Goal: Task Accomplishment & Management: Use online tool/utility

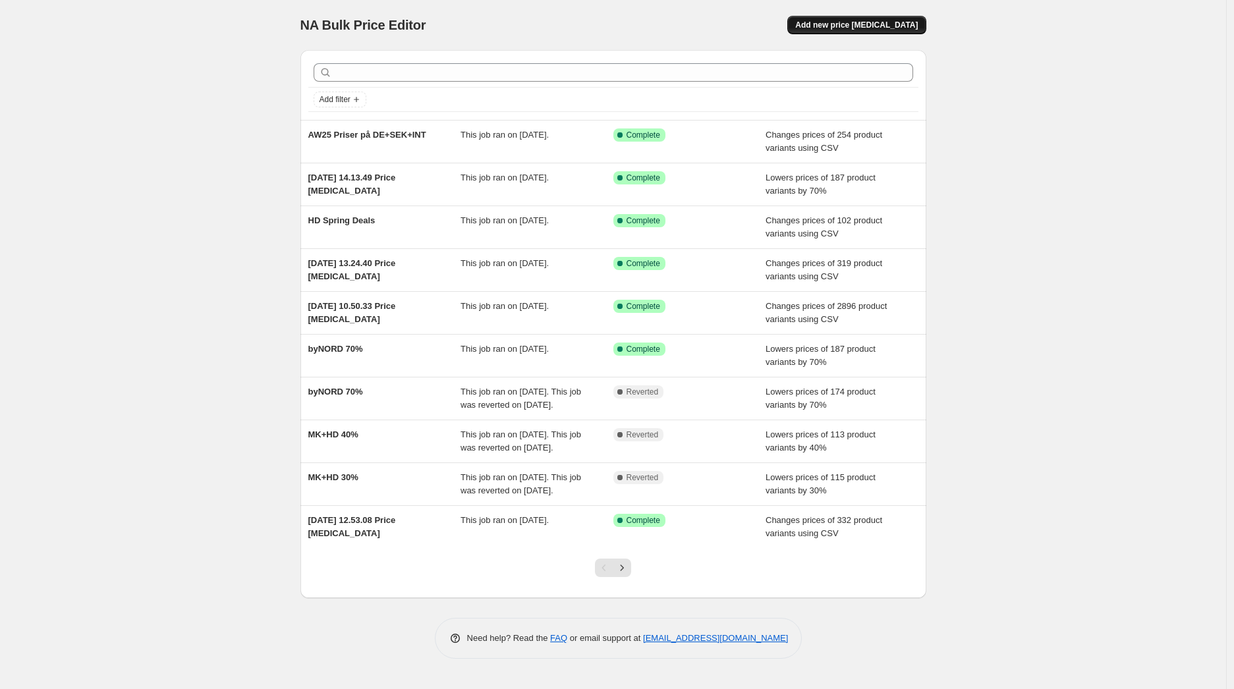
click at [919, 17] on button "Add new price [MEDICAL_DATA]" at bounding box center [856, 25] width 138 height 18
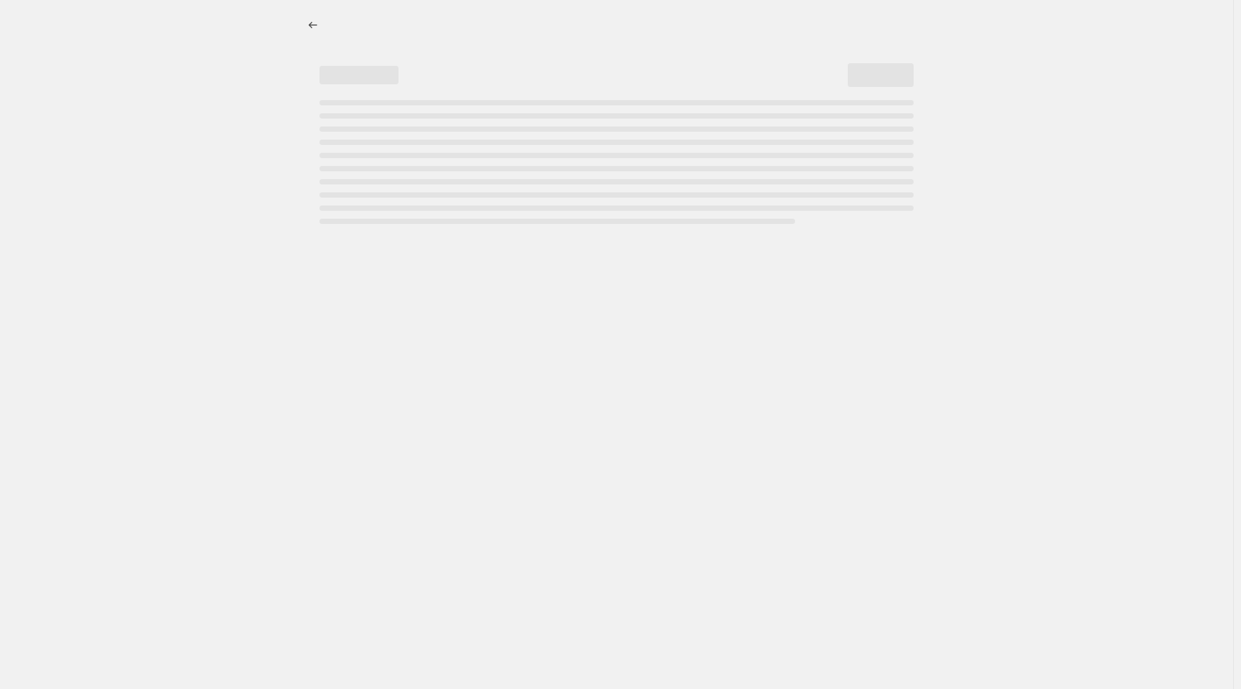
select select "percentage"
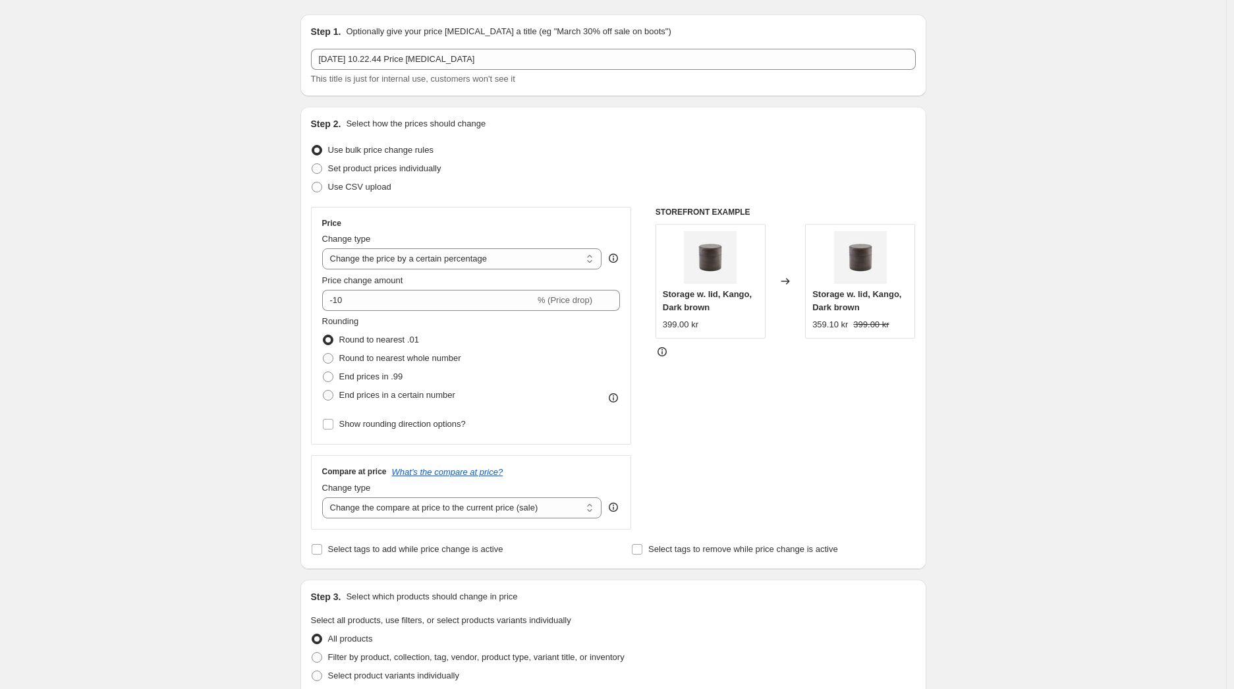
scroll to position [38, 0]
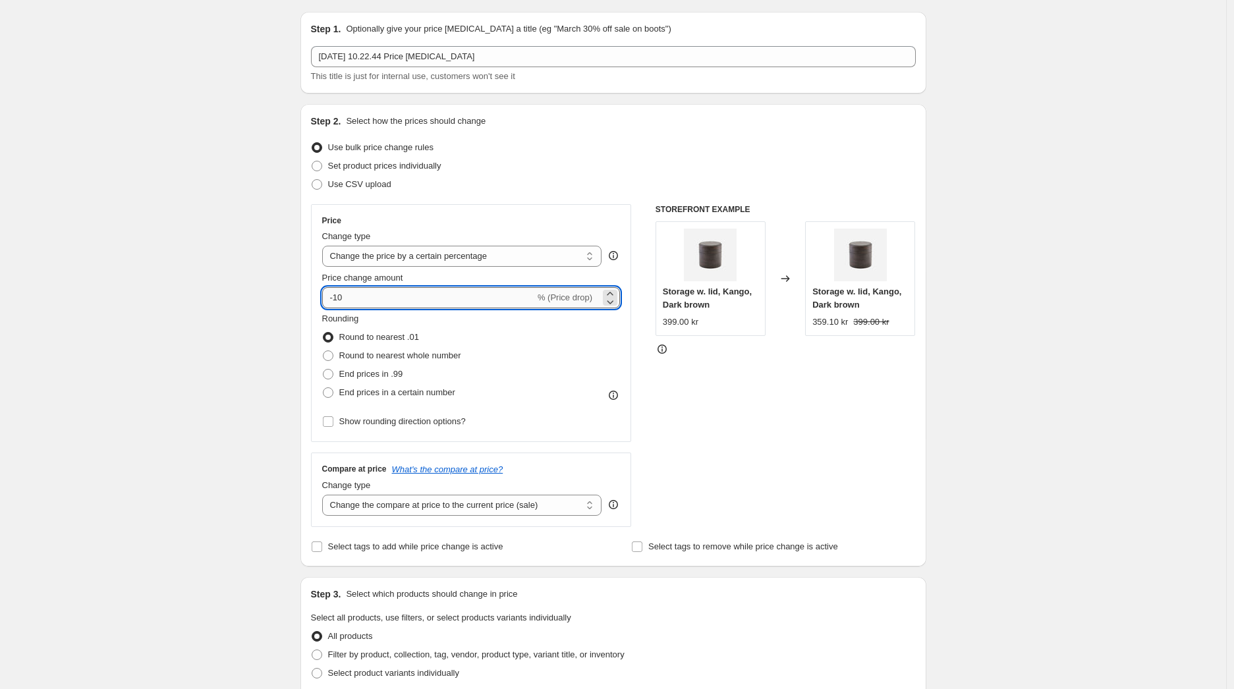
click at [472, 293] on input "-10" at bounding box center [428, 297] width 213 height 21
type input "-1"
type input "-30"
click at [186, 342] on div "Create new price [MEDICAL_DATA]. This page is ready Create new price [MEDICAL_D…" at bounding box center [613, 657] width 1226 height 1390
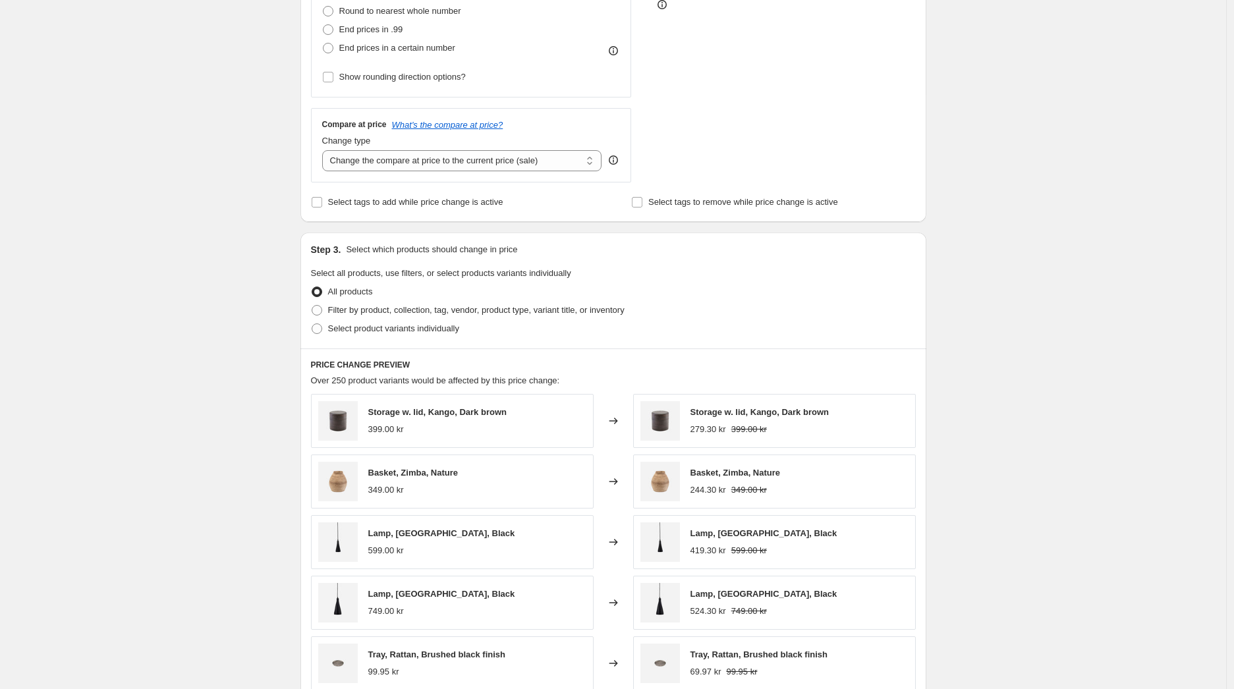
scroll to position [383, 0]
click at [535, 308] on span "Filter by product, collection, tag, vendor, product type, variant title, or inv…" at bounding box center [476, 309] width 296 height 10
click at [312, 305] on input "Filter by product, collection, tag, vendor, product type, variant title, or inv…" at bounding box center [312, 304] width 1 height 1
radio input "true"
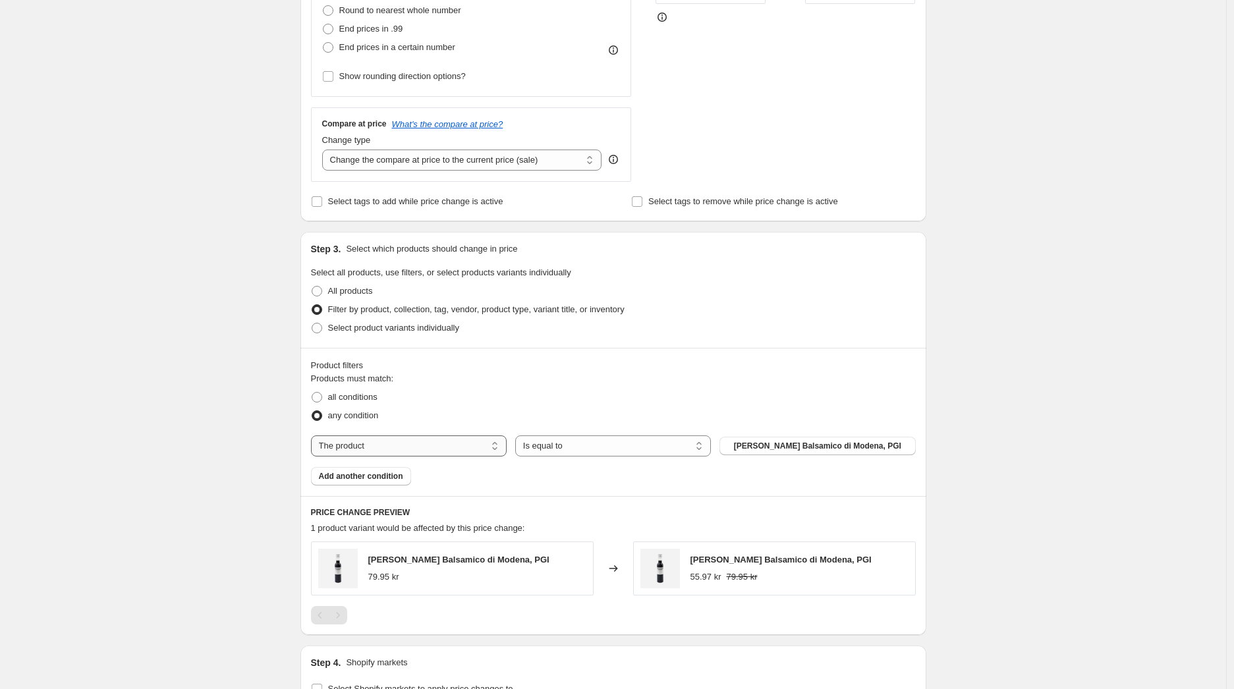
click at [403, 450] on select "The product The product's collection The product's tag The product's vendor The…" at bounding box center [409, 445] width 196 height 21
click at [568, 440] on select "Is equal to Is not equal to" at bounding box center [613, 445] width 196 height 21
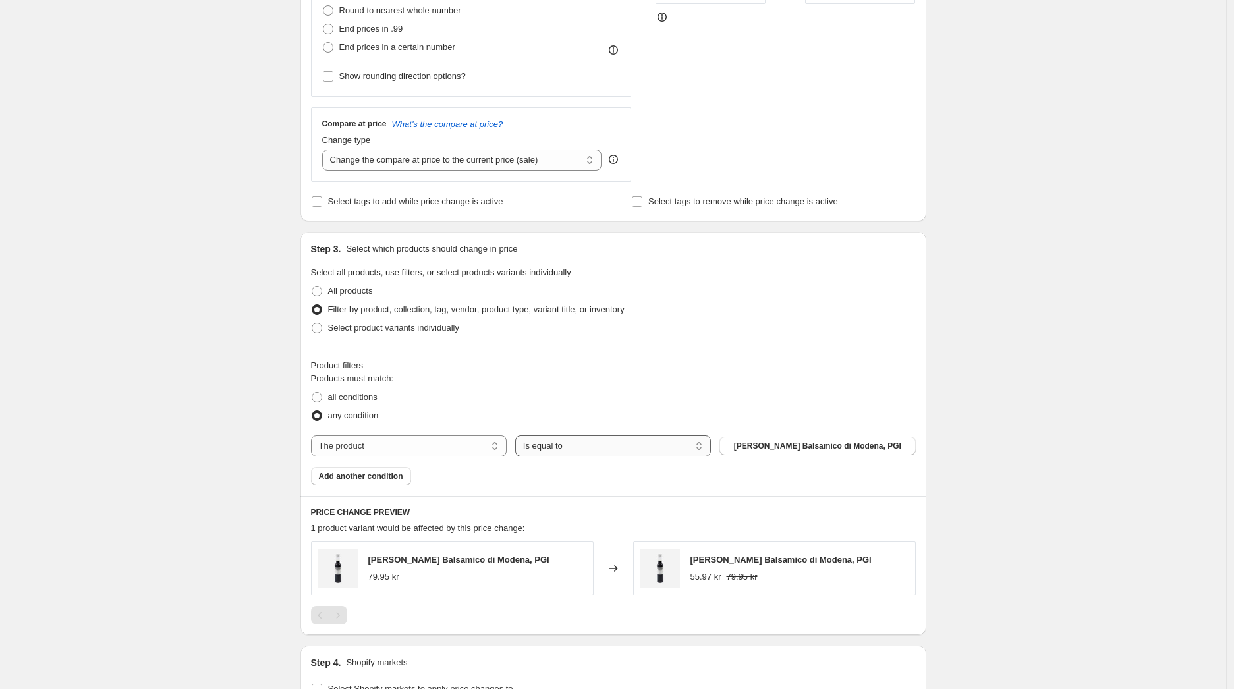
click at [568, 440] on select "Is equal to Is not equal to" at bounding box center [613, 445] width 196 height 21
click at [776, 454] on button "[PERSON_NAME] Balsamico di Modena, PGI" at bounding box center [817, 446] width 196 height 18
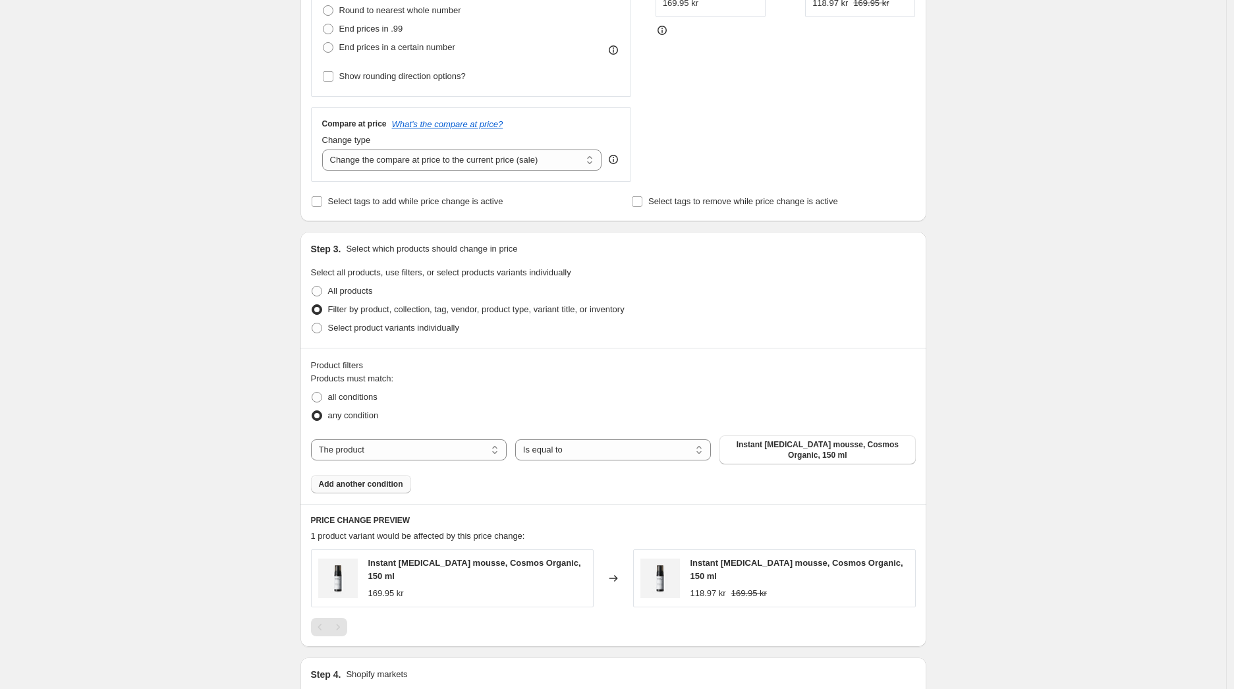
click at [383, 479] on span "Add another condition" at bounding box center [361, 484] width 84 height 11
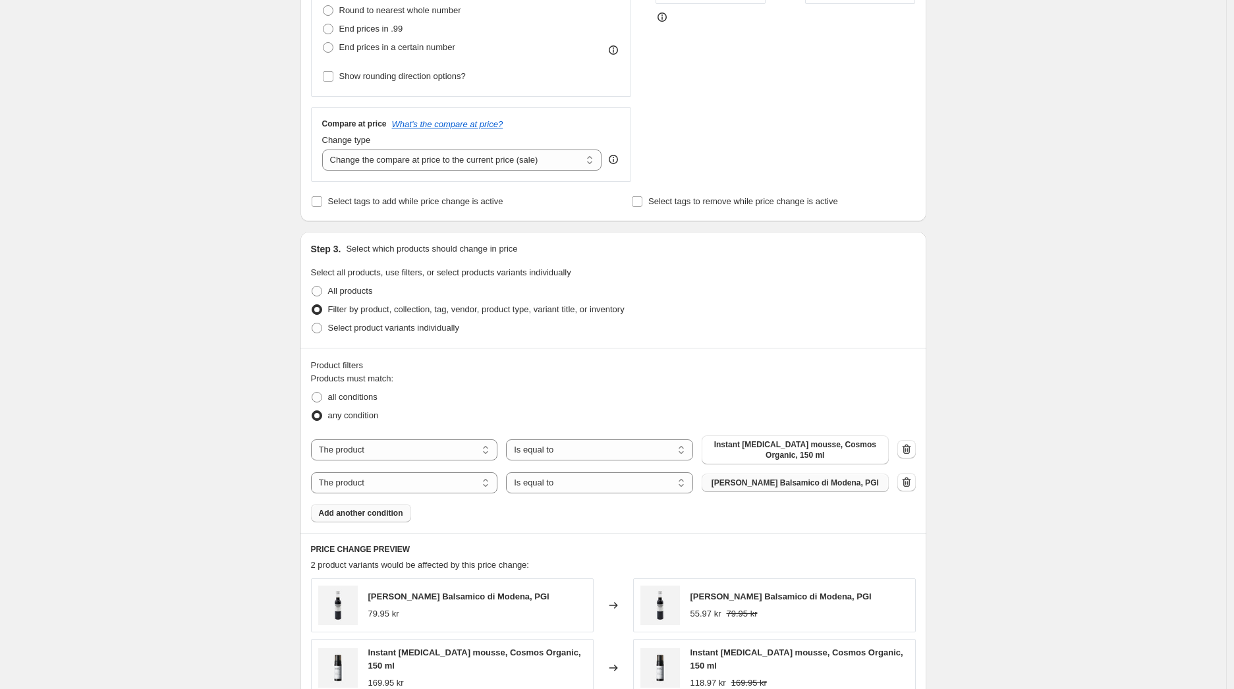
click at [756, 485] on span "[PERSON_NAME] Balsamico di Modena, PGI" at bounding box center [794, 483] width 167 height 11
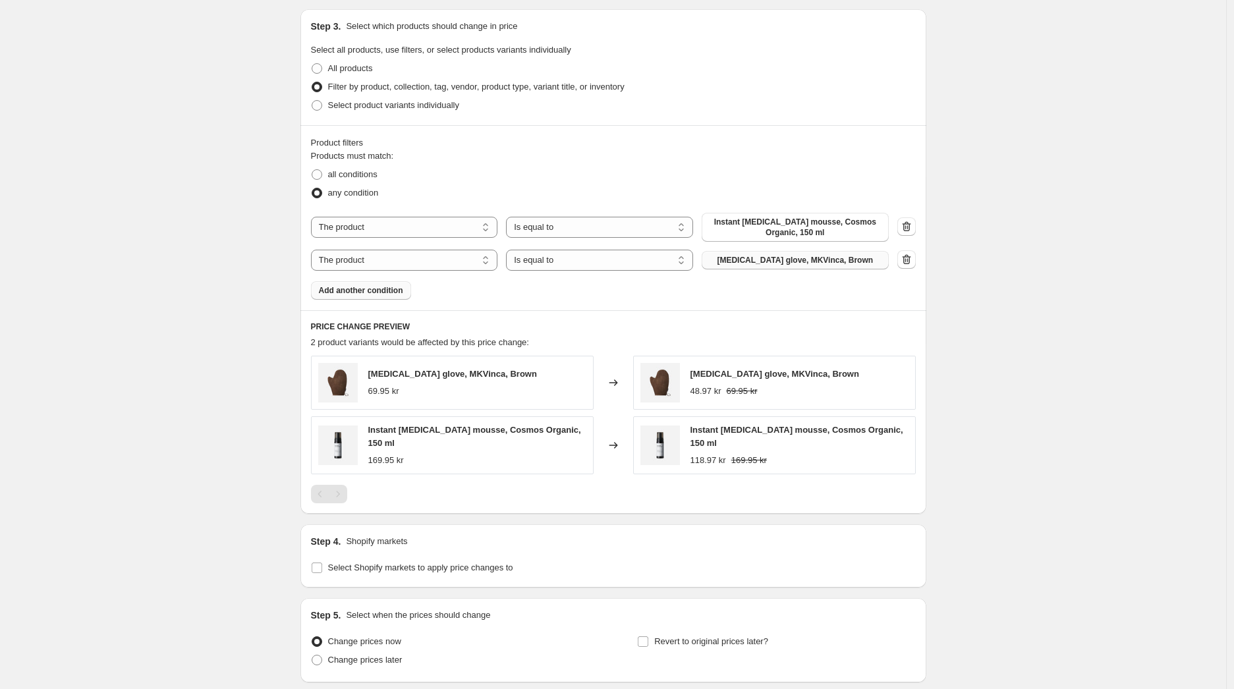
scroll to position [706, 0]
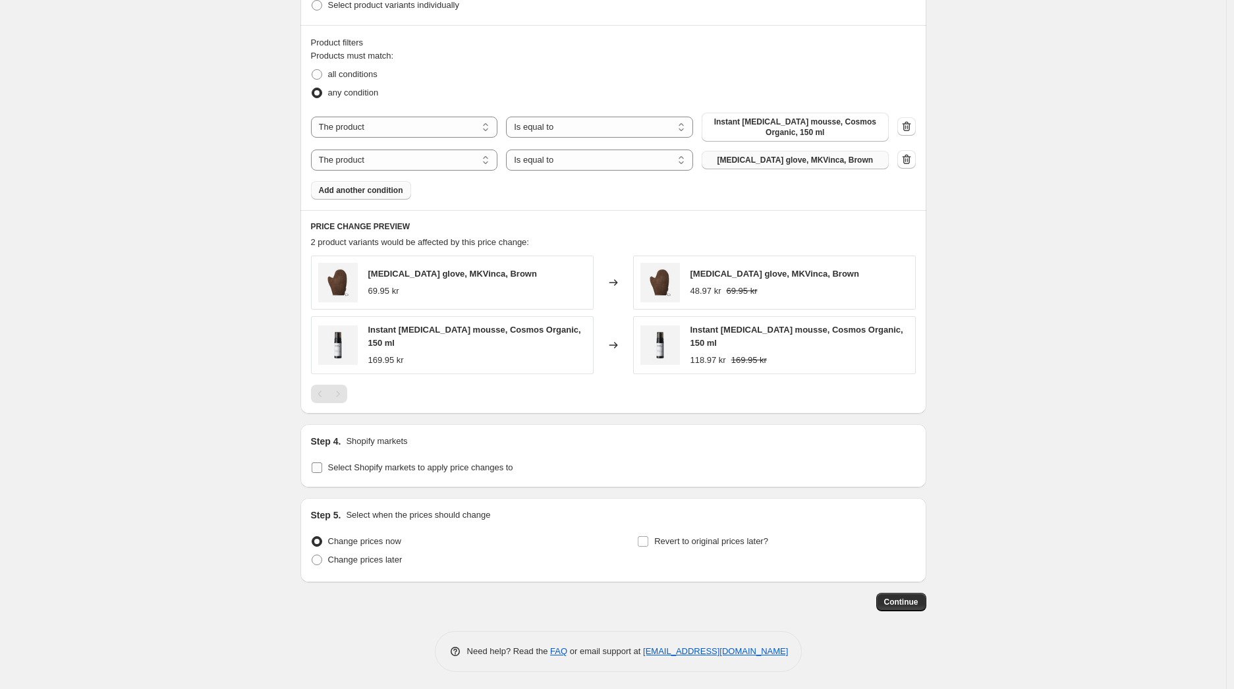
click at [443, 468] on span "Select Shopify markets to apply price changes to" at bounding box center [420, 467] width 185 height 10
click at [322, 468] on input "Select Shopify markets to apply price changes to" at bounding box center [317, 467] width 11 height 11
checkbox input "true"
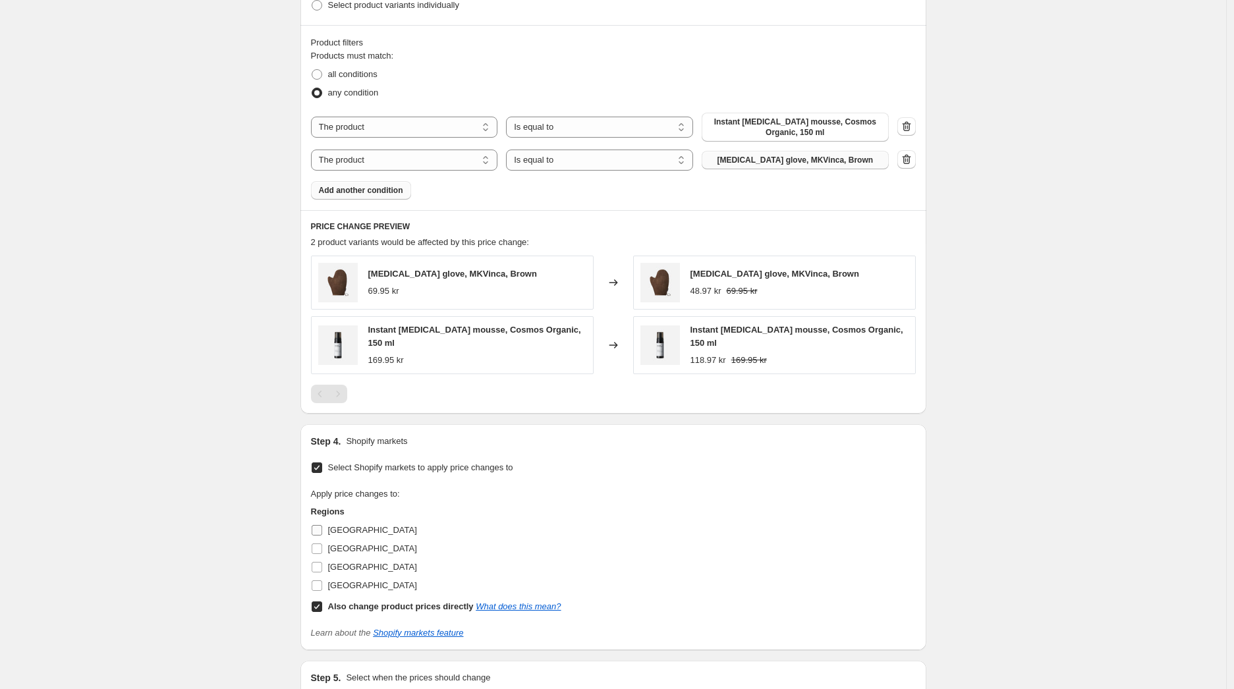
click at [362, 528] on span "[GEOGRAPHIC_DATA]" at bounding box center [372, 530] width 89 height 10
click at [322, 528] on input "[GEOGRAPHIC_DATA]" at bounding box center [317, 530] width 11 height 11
checkbox input "true"
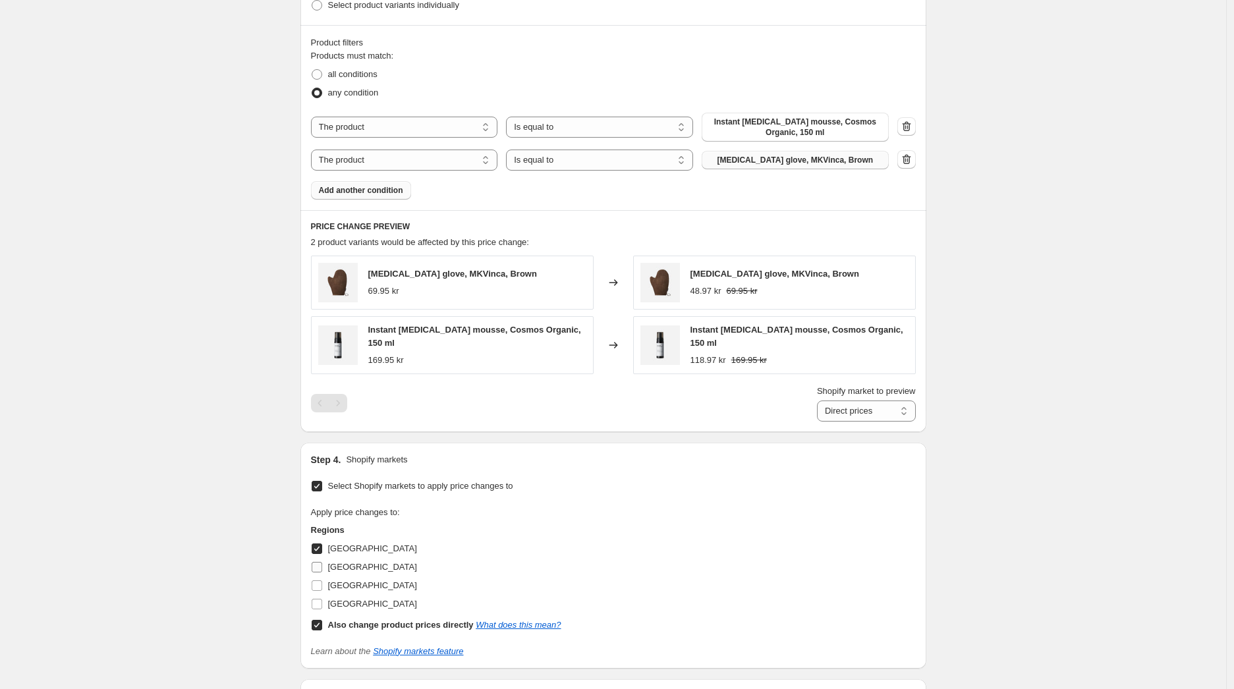
click at [347, 562] on span "[GEOGRAPHIC_DATA]" at bounding box center [372, 567] width 89 height 10
click at [322, 562] on input "[GEOGRAPHIC_DATA]" at bounding box center [317, 567] width 11 height 11
checkbox input "true"
click at [346, 603] on span "[GEOGRAPHIC_DATA]" at bounding box center [372, 604] width 89 height 10
click at [322, 603] on input "[GEOGRAPHIC_DATA]" at bounding box center [317, 604] width 11 height 11
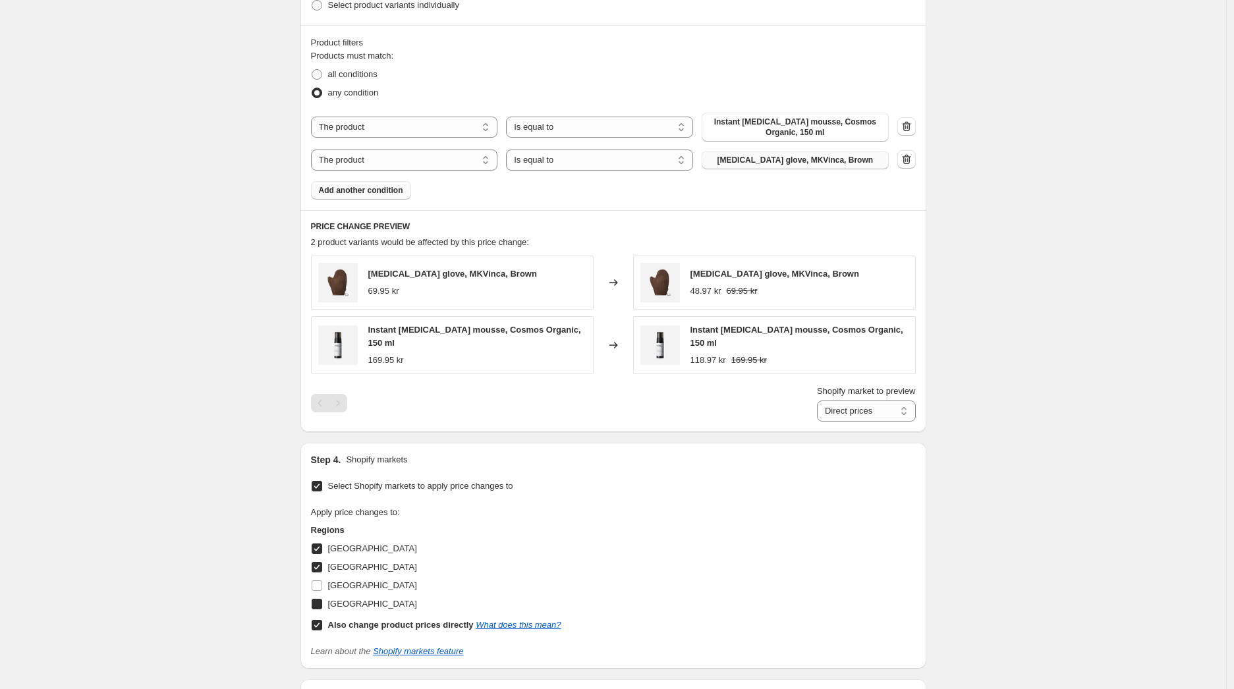
checkbox input "true"
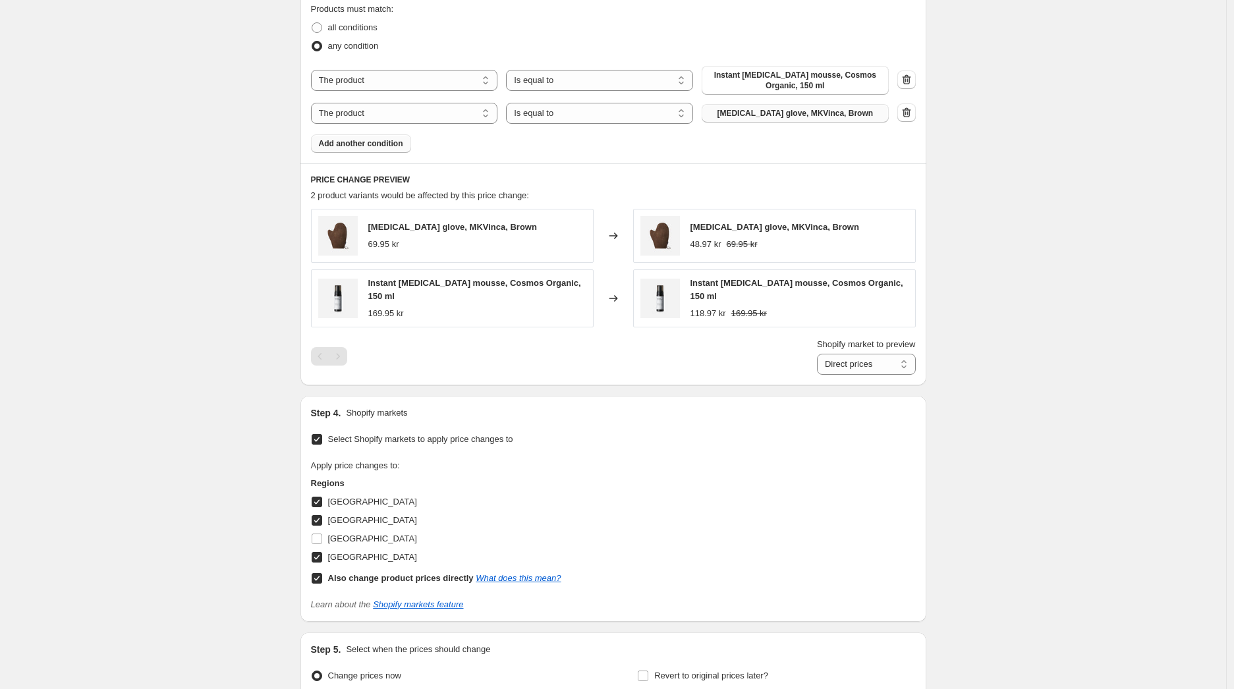
scroll to position [886, 0]
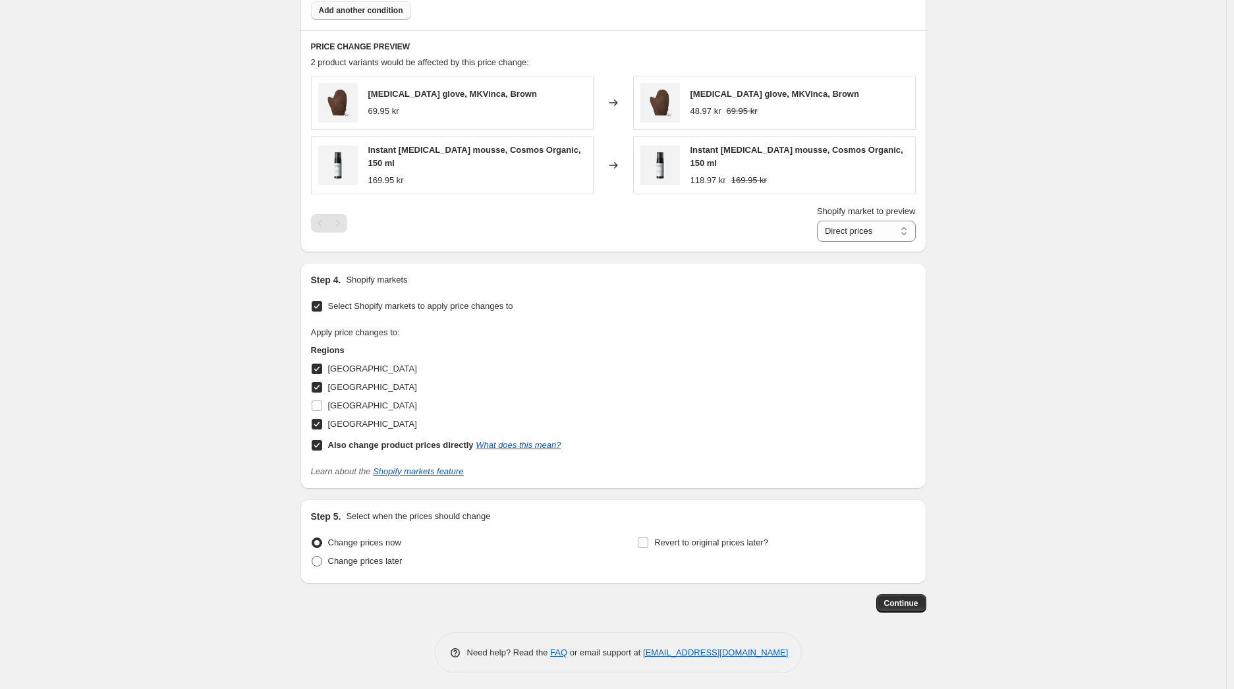
click at [373, 556] on span "Change prices later" at bounding box center [365, 561] width 74 height 10
click at [312, 556] on input "Change prices later" at bounding box center [312, 556] width 1 height 1
radio input "true"
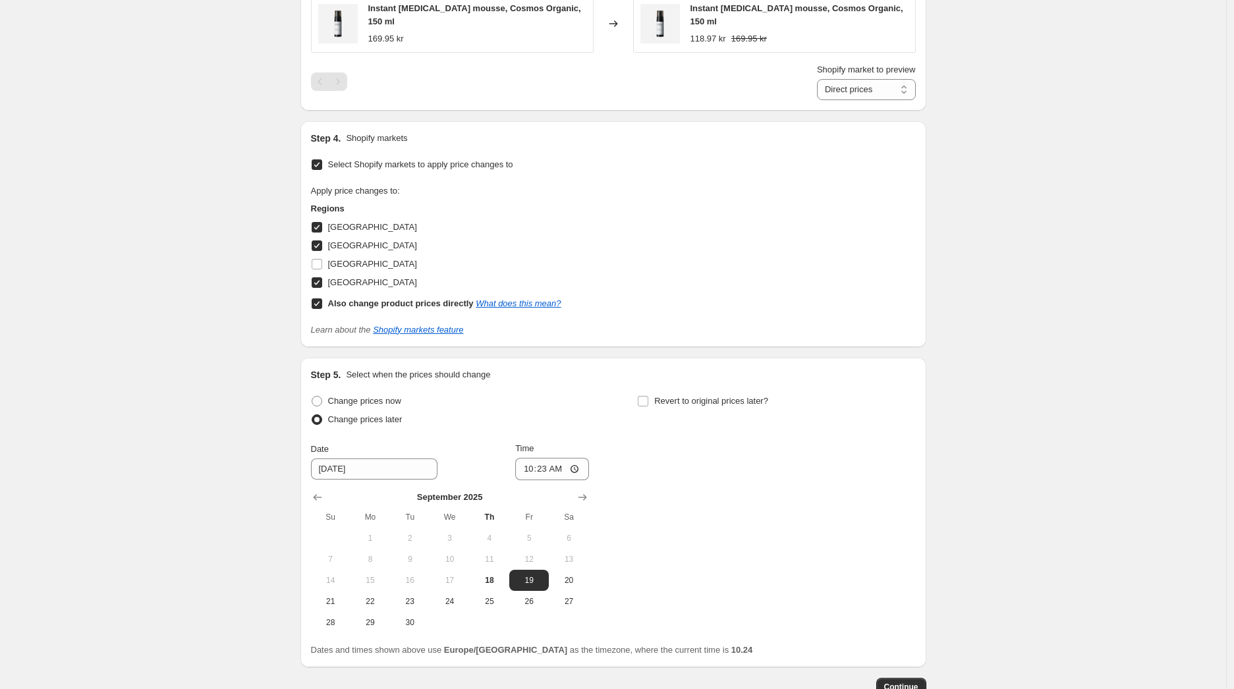
scroll to position [1111, 0]
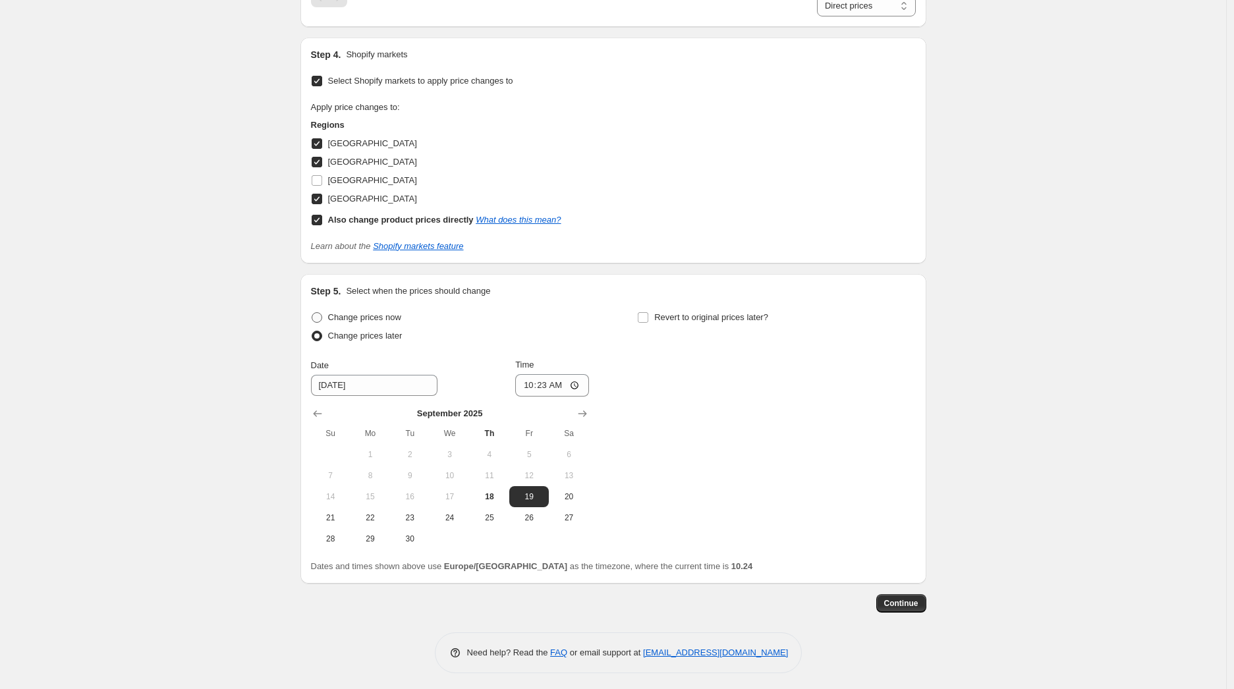
click at [363, 313] on span "Change prices now" at bounding box center [364, 317] width 73 height 10
click at [312, 313] on input "Change prices now" at bounding box center [312, 312] width 1 height 1
radio input "true"
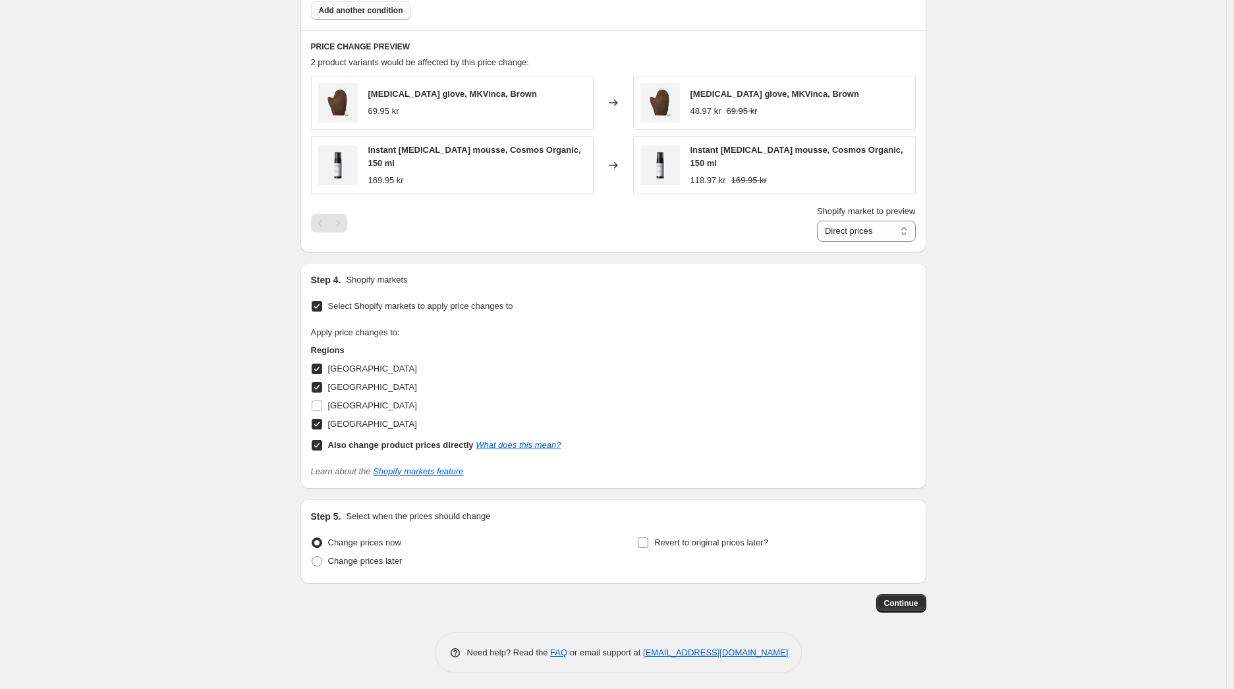
click at [732, 537] on span "Revert to original prices later?" at bounding box center [711, 542] width 114 height 10
click at [648, 537] on input "Revert to original prices later?" at bounding box center [643, 542] width 11 height 11
checkbox input "true"
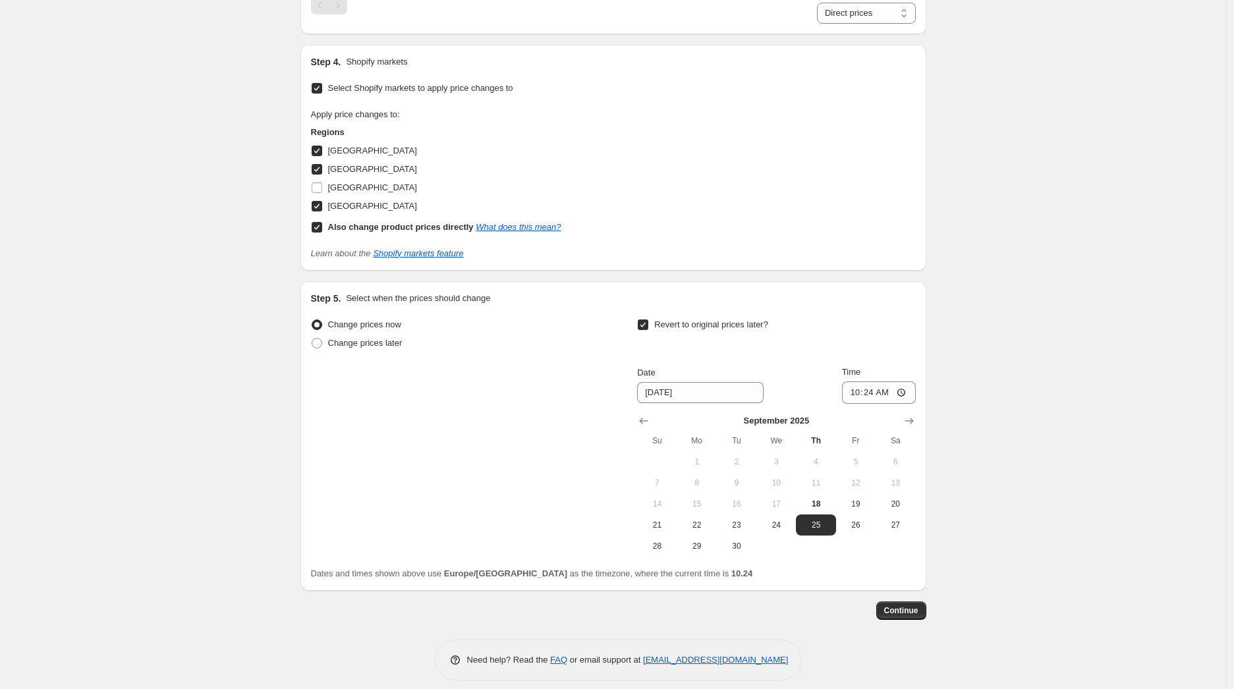
scroll to position [1105, 0]
click at [908, 418] on icon "Show next month, October 2025" at bounding box center [908, 420] width 13 height 13
click at [813, 487] on button "9" at bounding box center [816, 482] width 40 height 21
click at [814, 456] on span "2" at bounding box center [815, 461] width 29 height 11
type input "[DATE]"
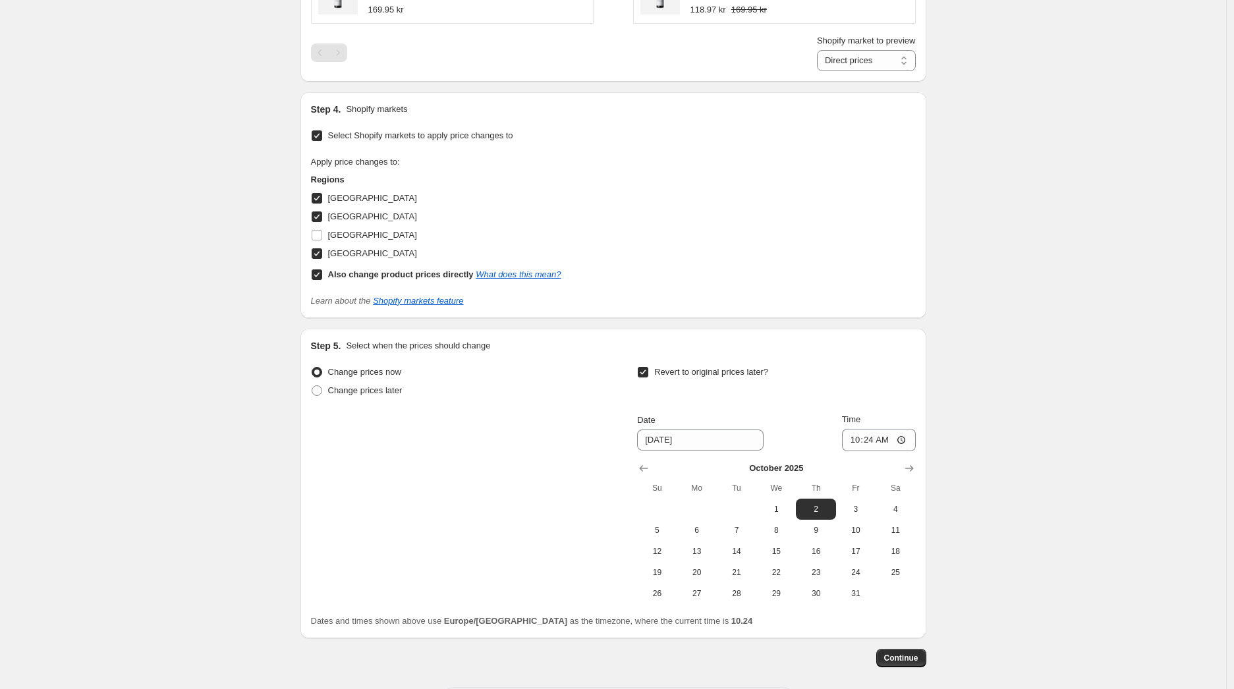
scroll to position [1111, 0]
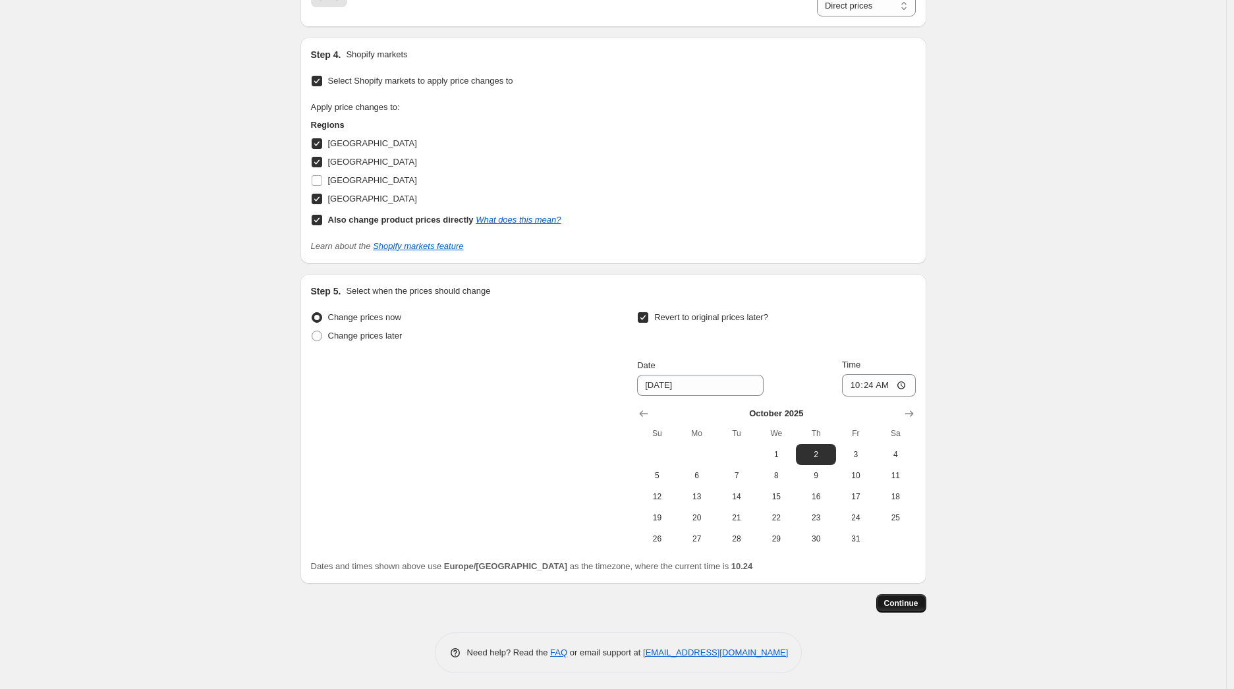
click at [904, 601] on span "Continue" at bounding box center [901, 603] width 34 height 11
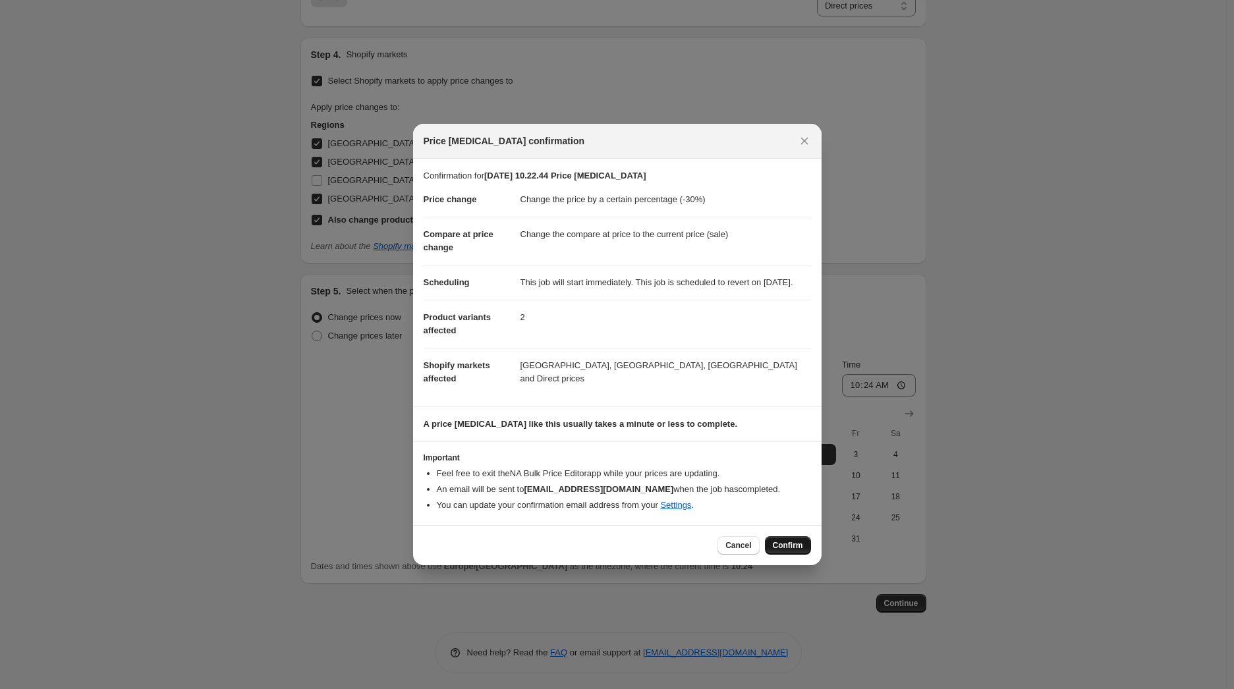
click at [782, 543] on button "Confirm" at bounding box center [788, 545] width 46 height 18
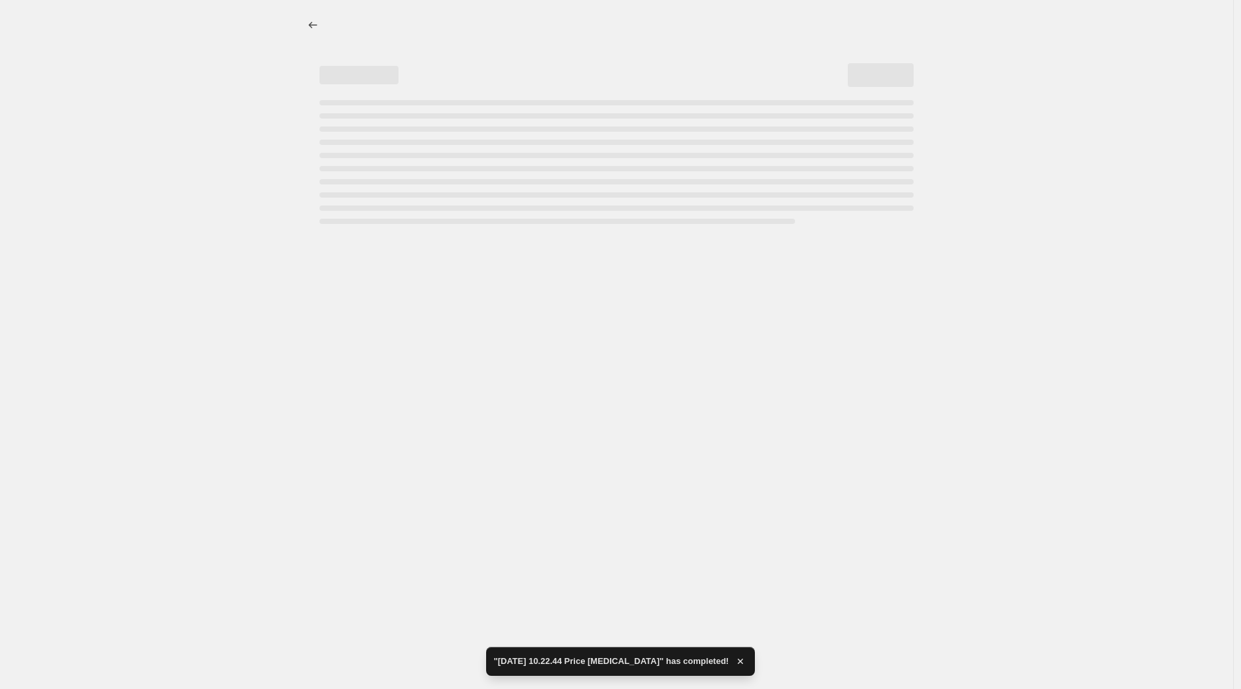
select select "percentage"
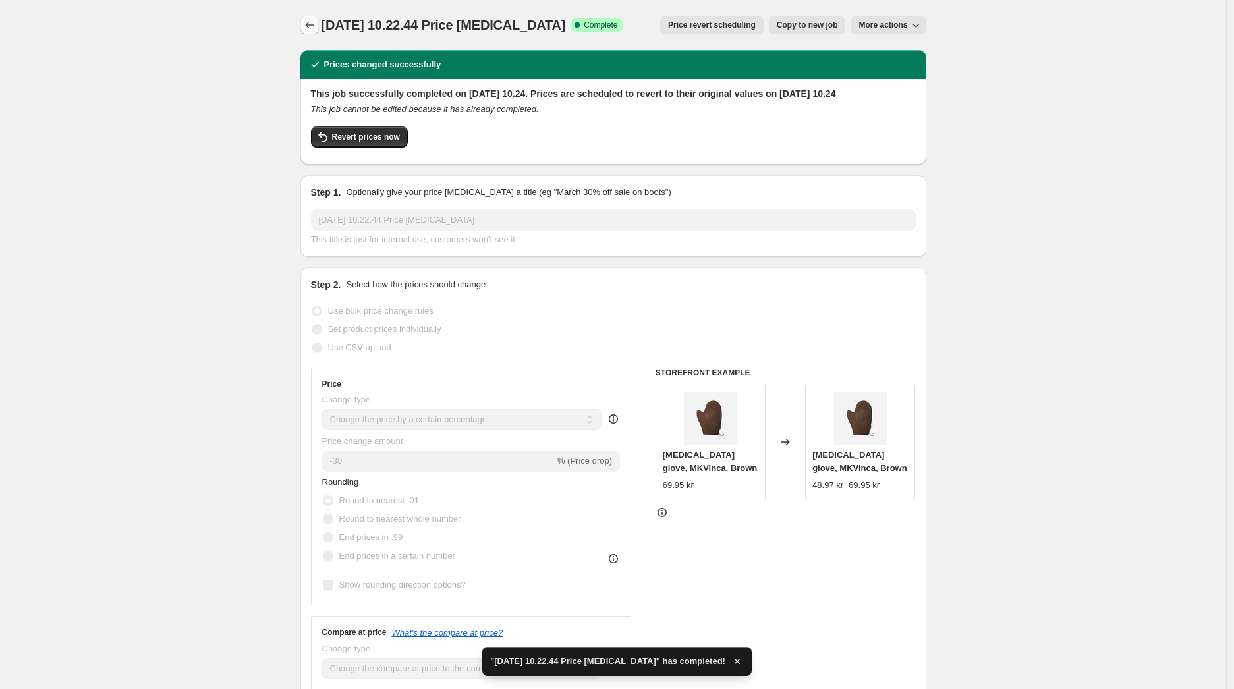
click at [310, 28] on icon "Price change jobs" at bounding box center [309, 24] width 13 height 13
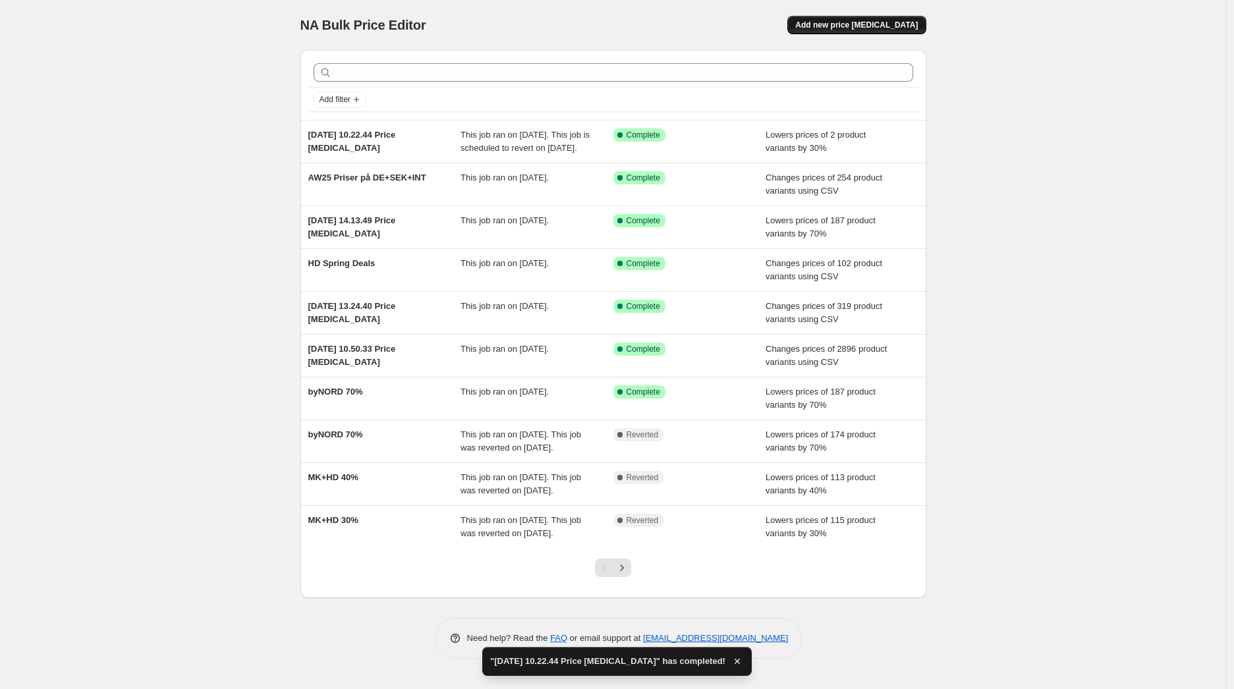
click at [864, 32] on button "Add new price [MEDICAL_DATA]" at bounding box center [856, 25] width 138 height 18
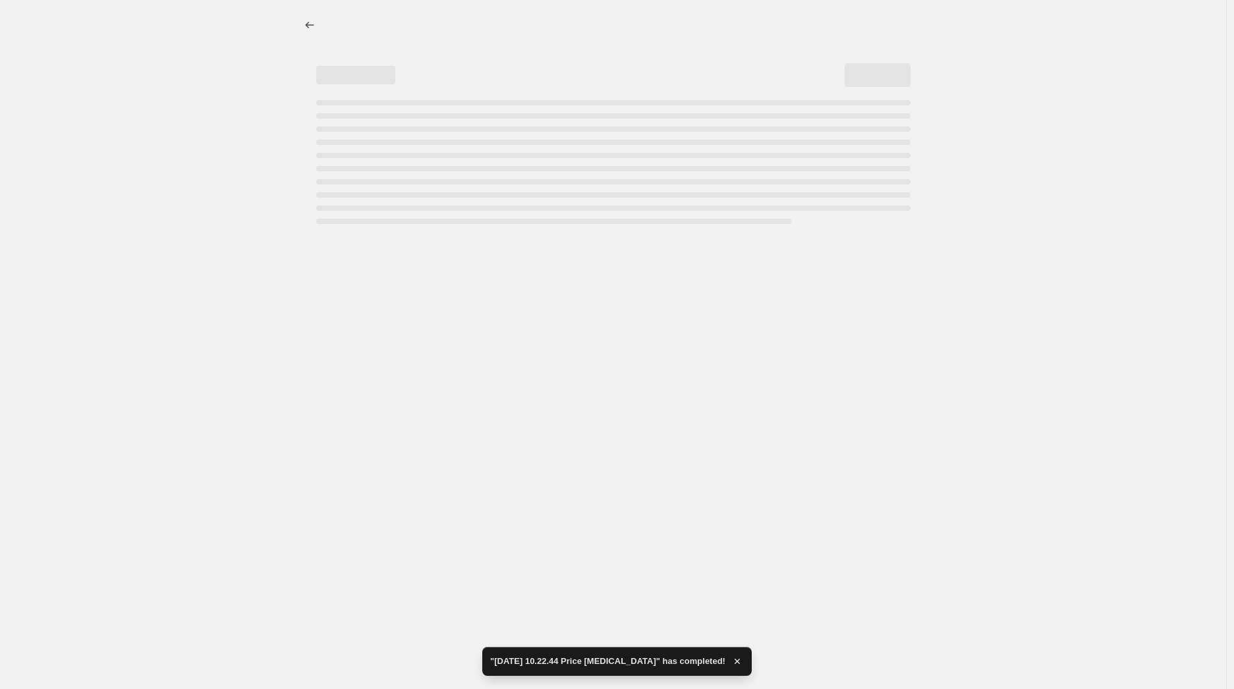
select select "percentage"
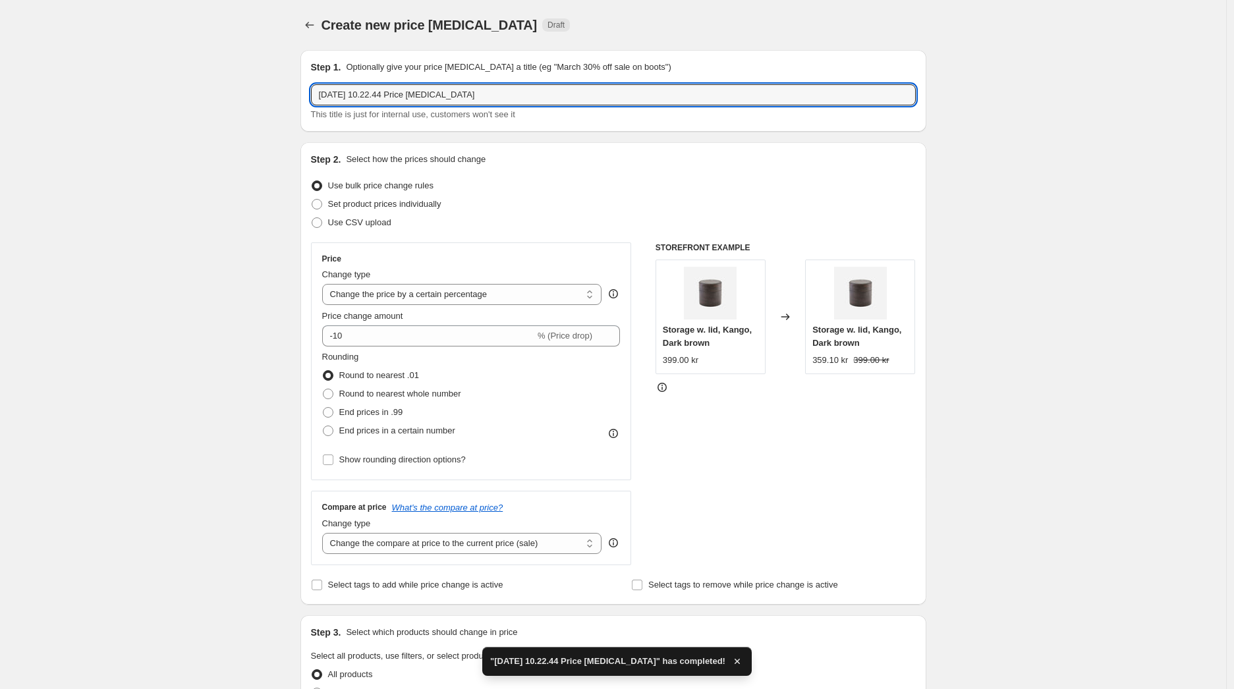
drag, startPoint x: 530, startPoint y: 92, endPoint x: 112, endPoint y: 107, distance: 417.9
click at [112, 107] on div "Create new price [MEDICAL_DATA]. This page is ready Create new price [MEDICAL_D…" at bounding box center [613, 695] width 1226 height 1390
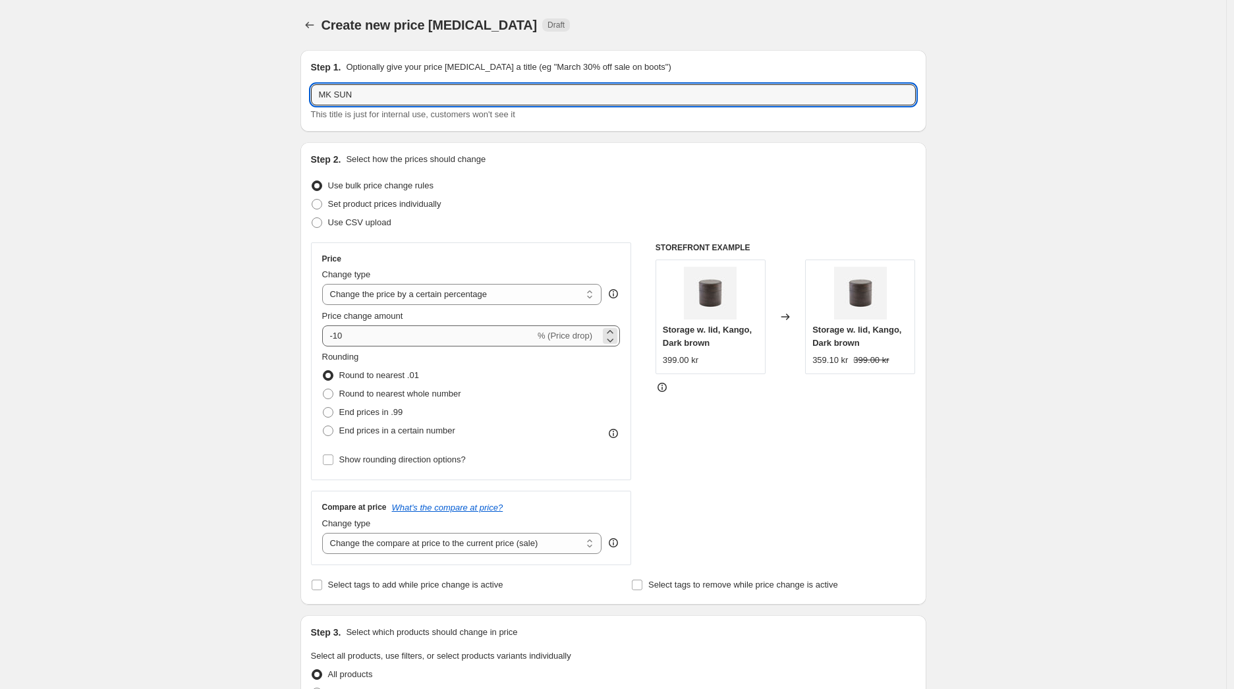
type input "MK SUN"
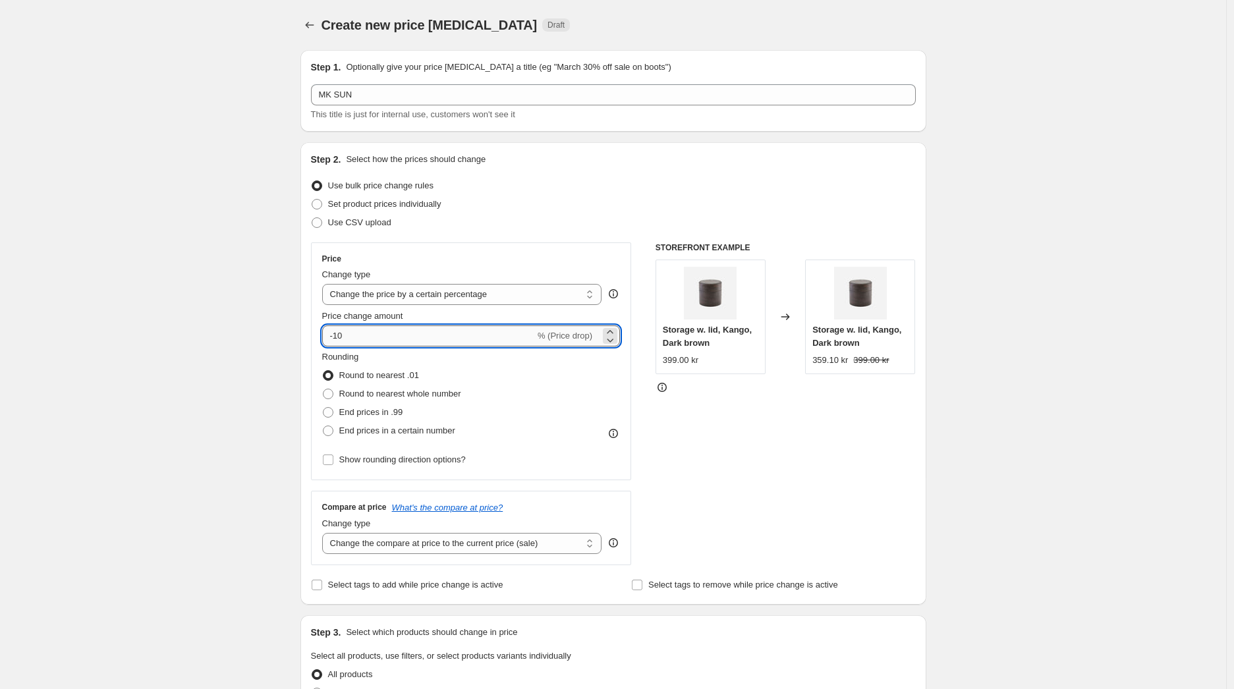
click at [358, 335] on input "-10" at bounding box center [428, 335] width 213 height 21
type input "-1"
type input "-50"
click at [241, 311] on div "Create new price [MEDICAL_DATA]. This page is ready Create new price [MEDICAL_D…" at bounding box center [613, 695] width 1226 height 1390
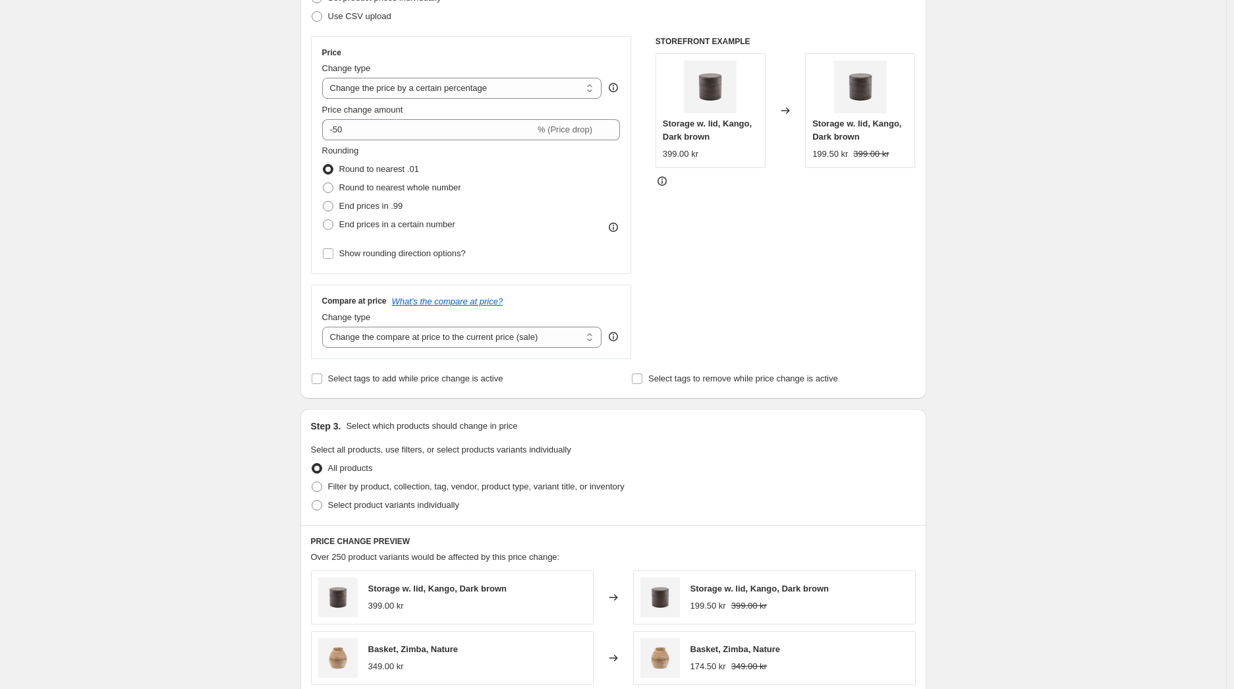
scroll to position [449, 0]
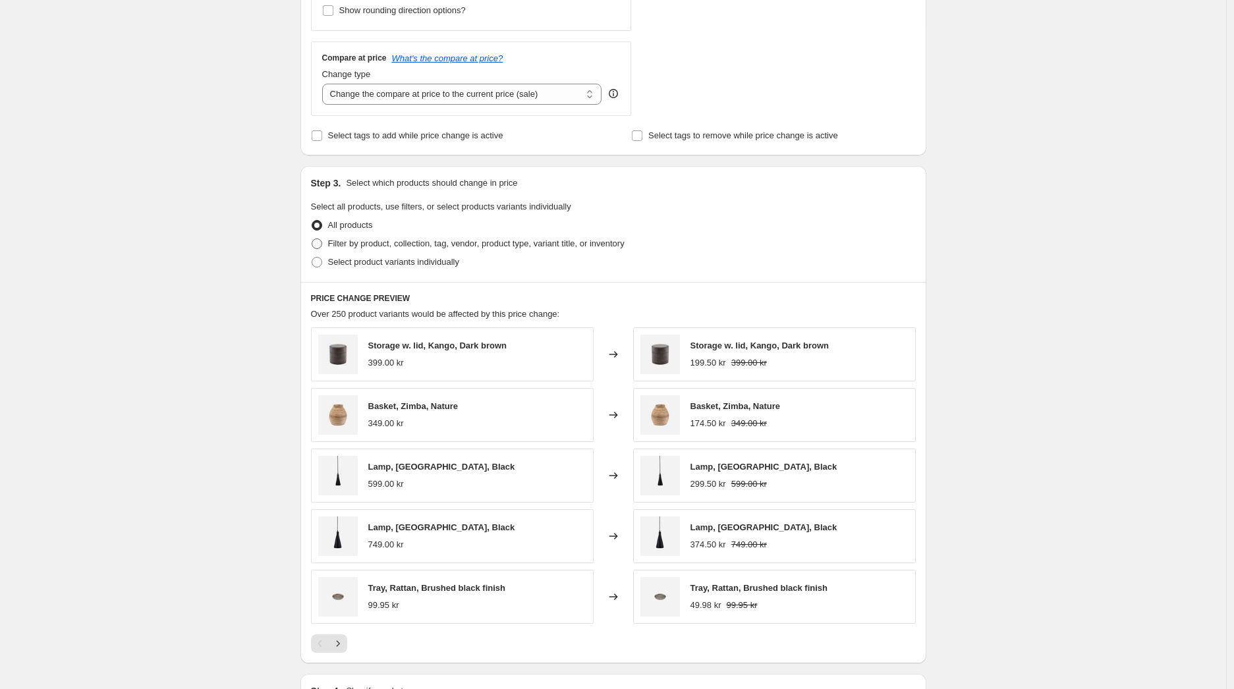
click at [365, 237] on span "Filter by product, collection, tag, vendor, product type, variant title, or inv…" at bounding box center [476, 243] width 296 height 13
click at [312, 238] on input "Filter by product, collection, tag, vendor, product type, variant title, or inv…" at bounding box center [312, 238] width 1 height 1
radio input "true"
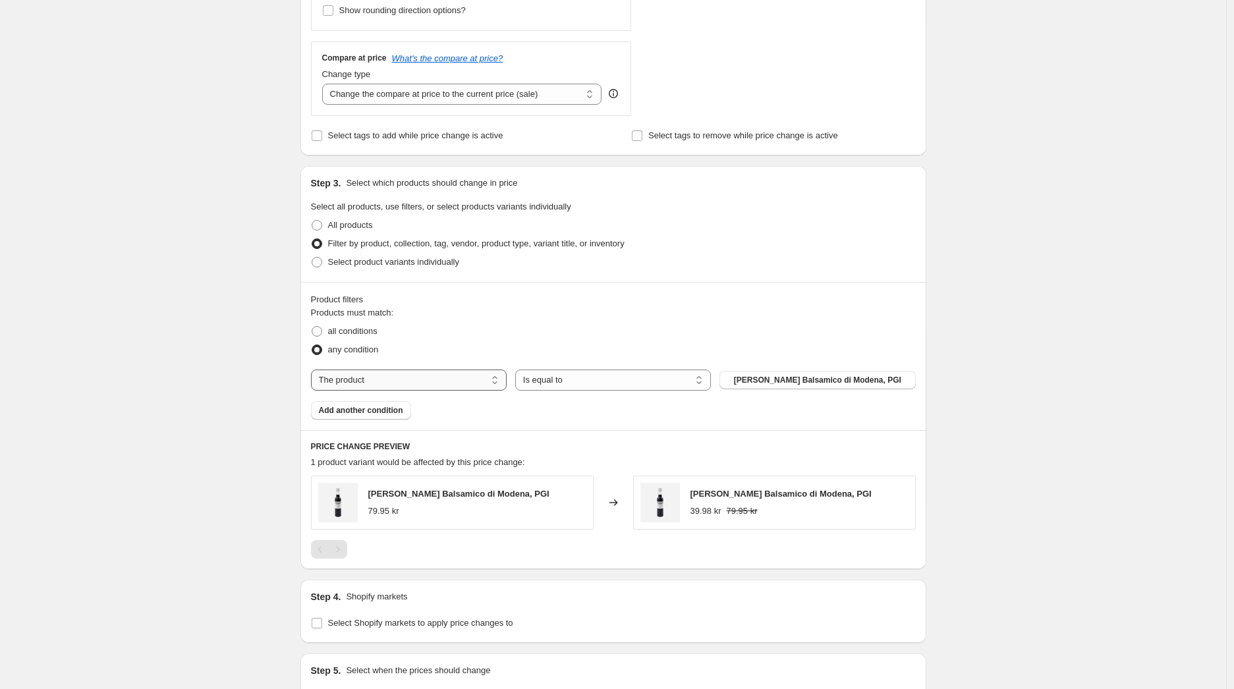
click at [406, 381] on select "The product The product's collection The product's tag The product's vendor The…" at bounding box center [409, 379] width 196 height 21
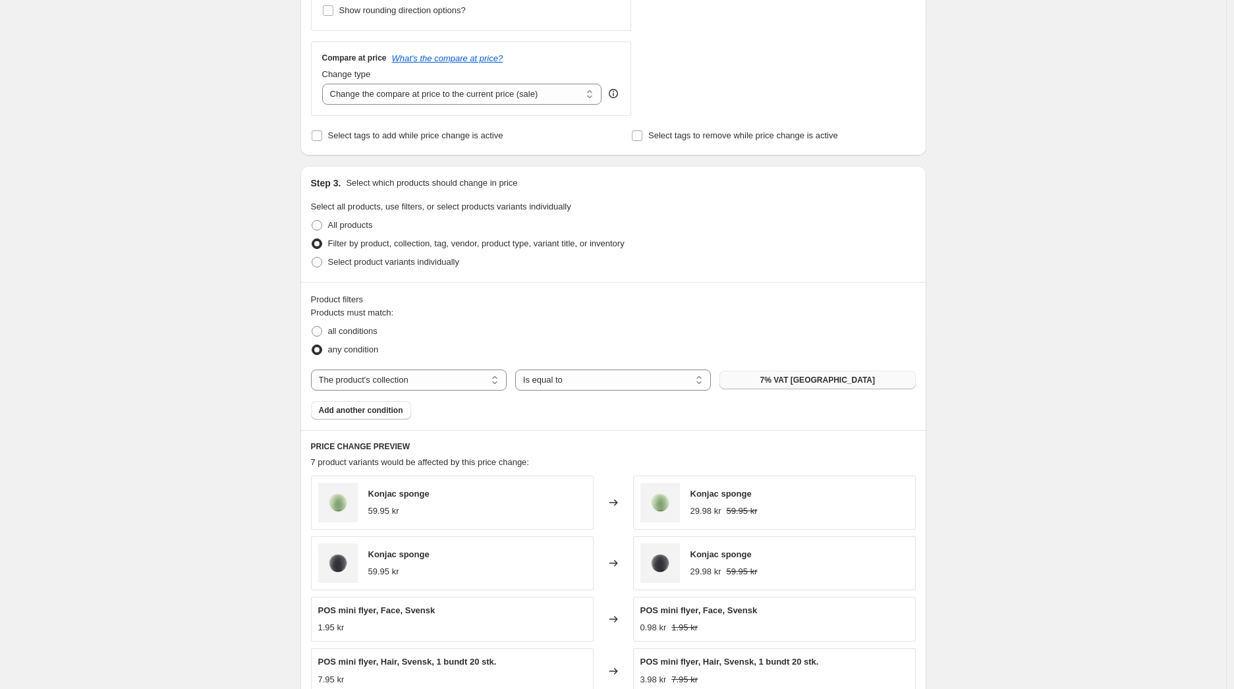
click at [820, 386] on button "7% VAT [GEOGRAPHIC_DATA]" at bounding box center [817, 380] width 196 height 18
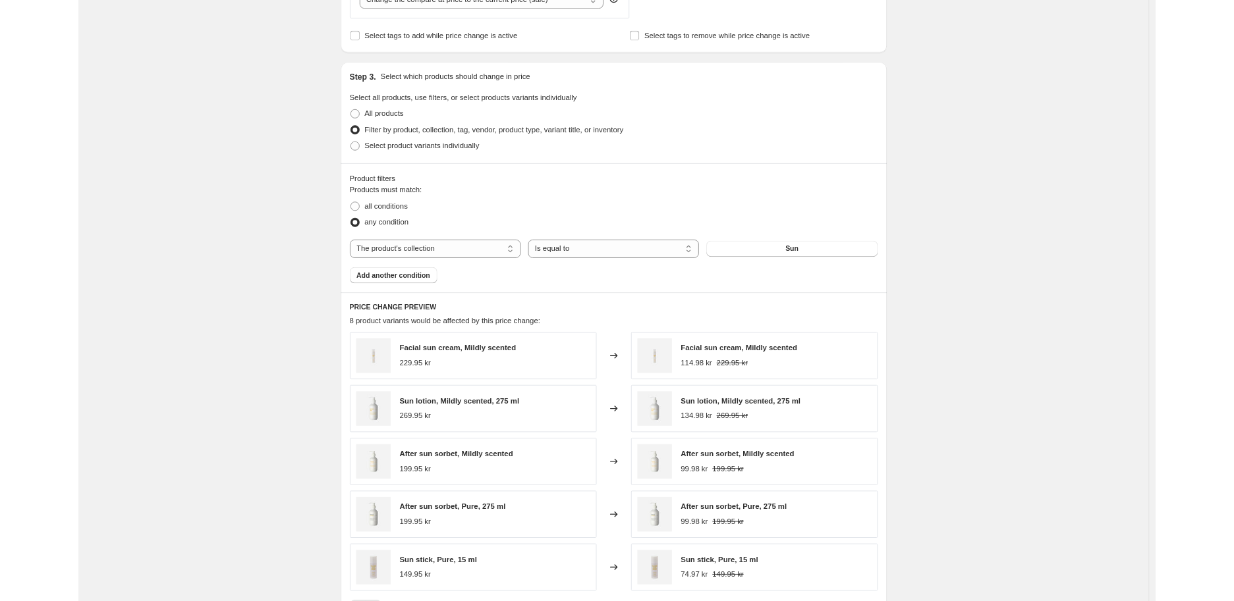
scroll to position [553, 0]
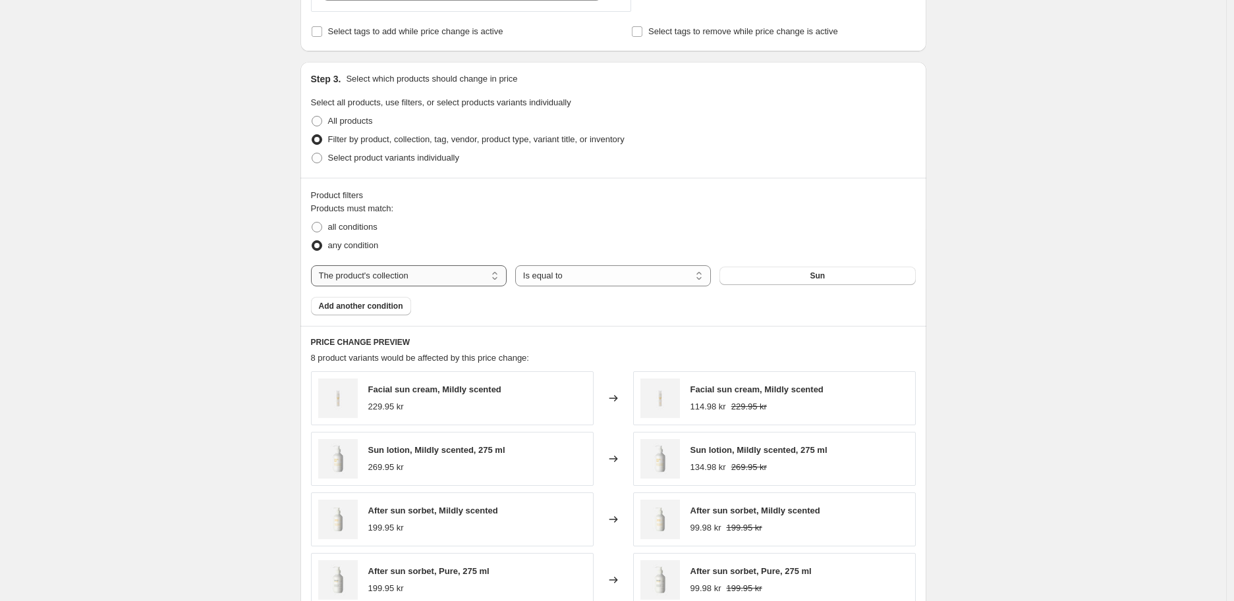
click at [385, 278] on select "The product The product's collection The product's tag The product's vendor The…" at bounding box center [409, 275] width 196 height 21
select select "product"
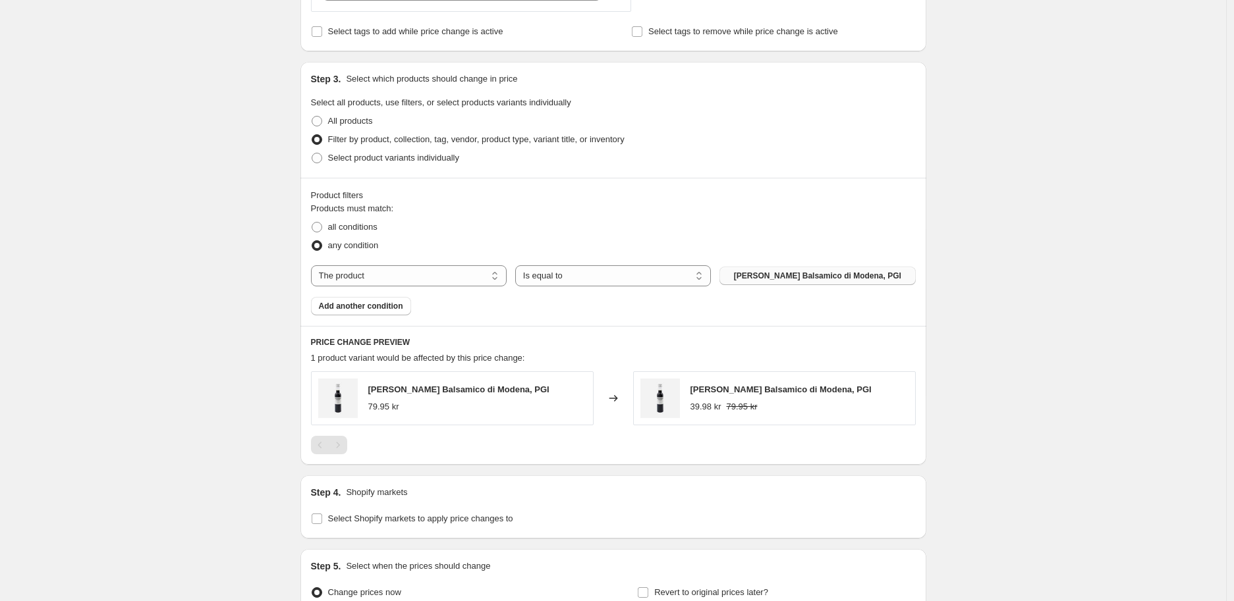
click at [831, 277] on span "[PERSON_NAME] Balsamico di Modena, PGI" at bounding box center [817, 276] width 167 height 11
click at [391, 309] on span "Add another condition" at bounding box center [361, 306] width 84 height 11
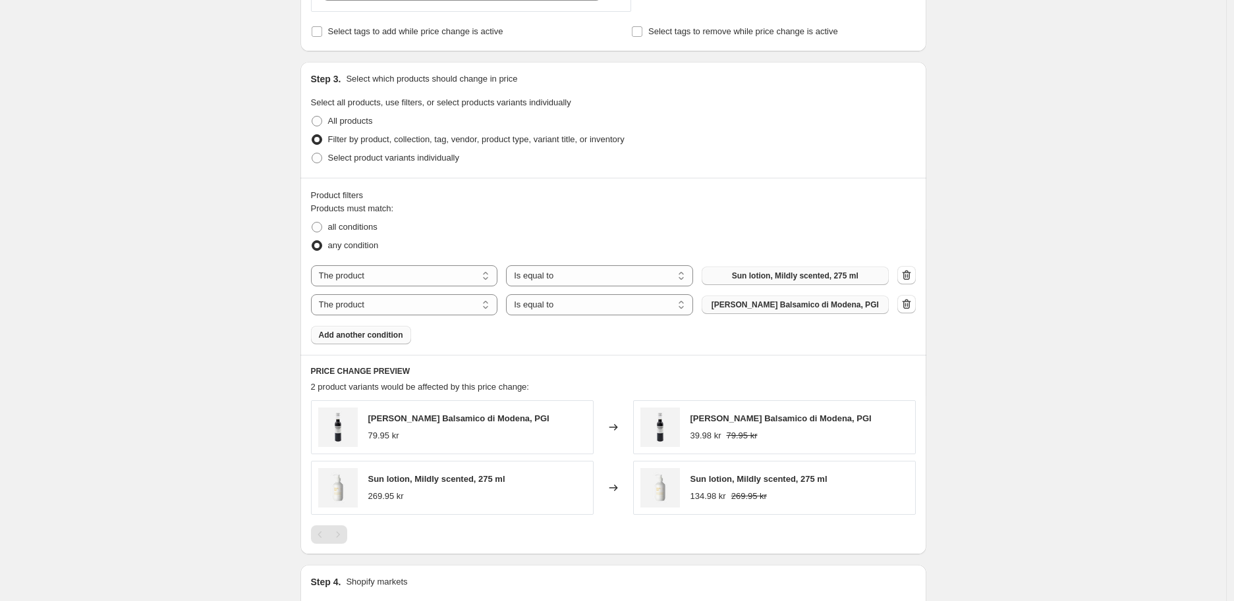
click at [759, 299] on button "[PERSON_NAME] Balsamico di Modena, PGI" at bounding box center [794, 305] width 187 height 18
click at [389, 331] on span "Add another condition" at bounding box center [361, 335] width 84 height 11
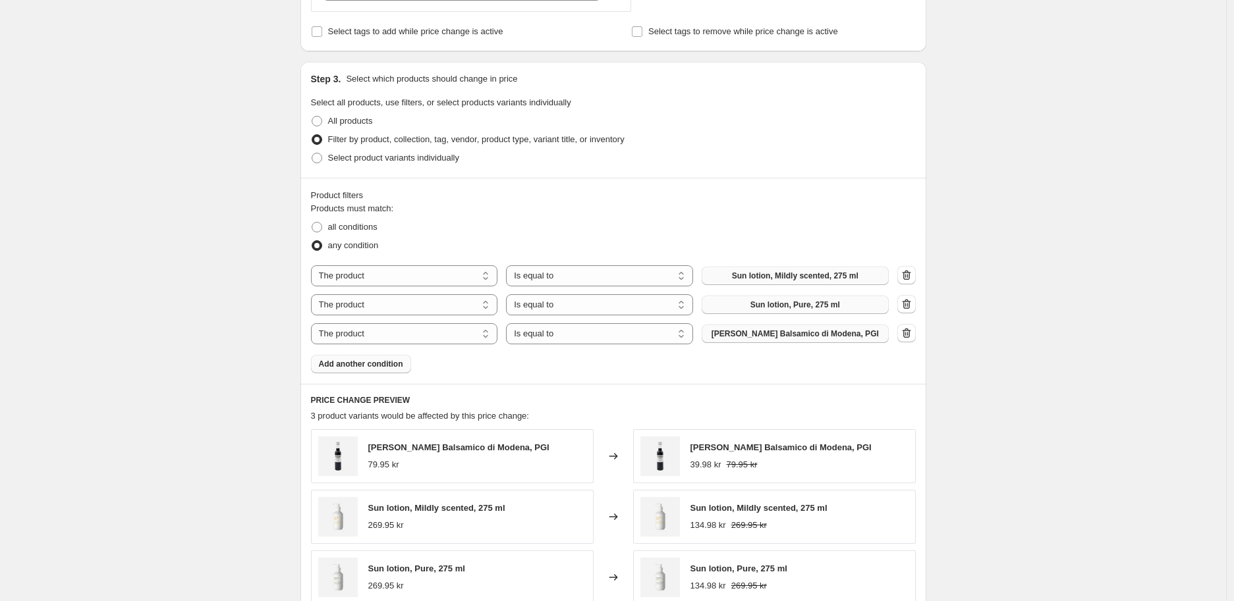
click at [790, 335] on span "[PERSON_NAME] Balsamico di Modena, PGI" at bounding box center [794, 334] width 167 height 11
click at [356, 365] on span "Add another condition" at bounding box center [361, 364] width 84 height 11
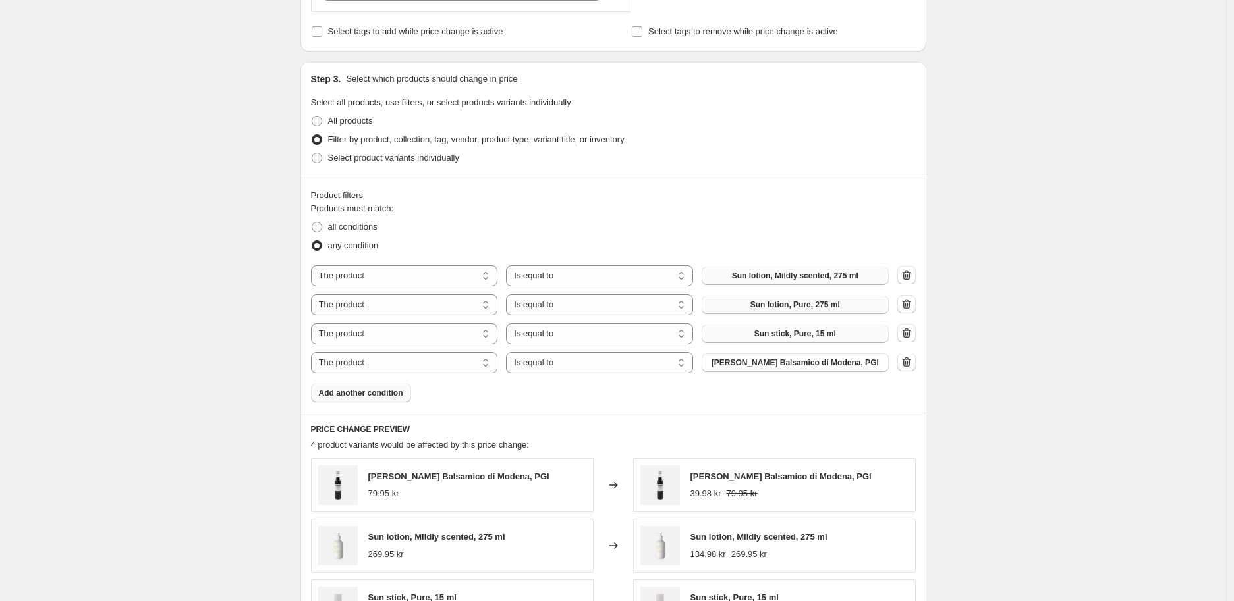
click at [769, 368] on span "[PERSON_NAME] Balsamico di Modena, PGI" at bounding box center [794, 363] width 167 height 11
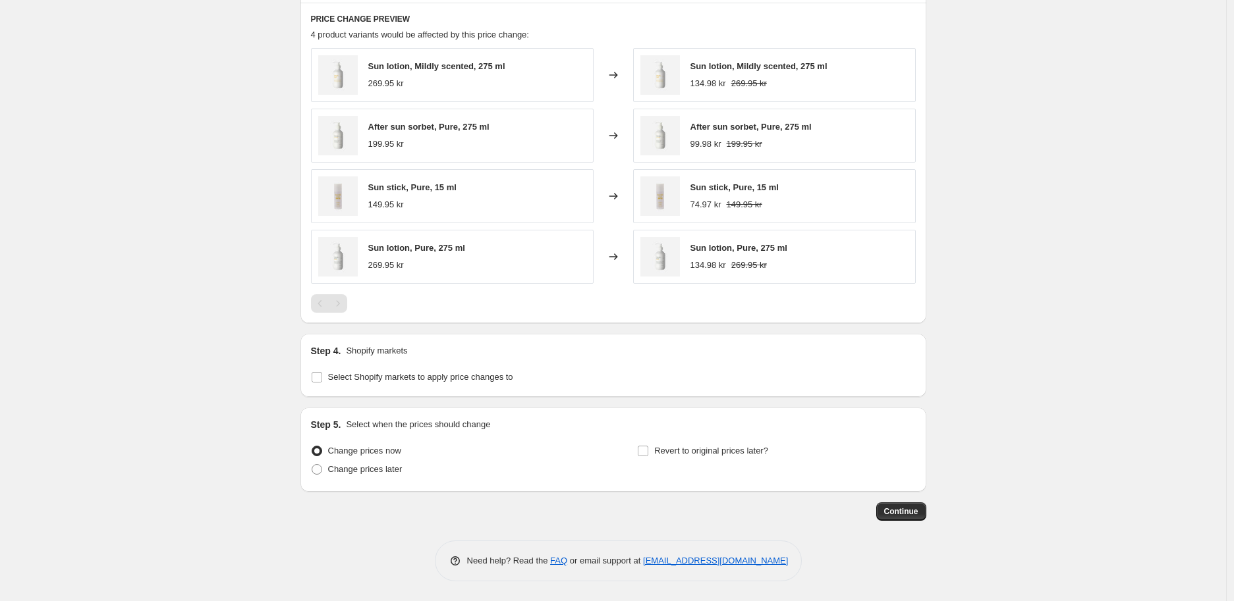
scroll to position [965, 0]
click at [429, 382] on span "Select Shopify markets to apply price changes to" at bounding box center [420, 377] width 185 height 10
click at [322, 382] on input "Select Shopify markets to apply price changes to" at bounding box center [317, 377] width 11 height 11
checkbox input "true"
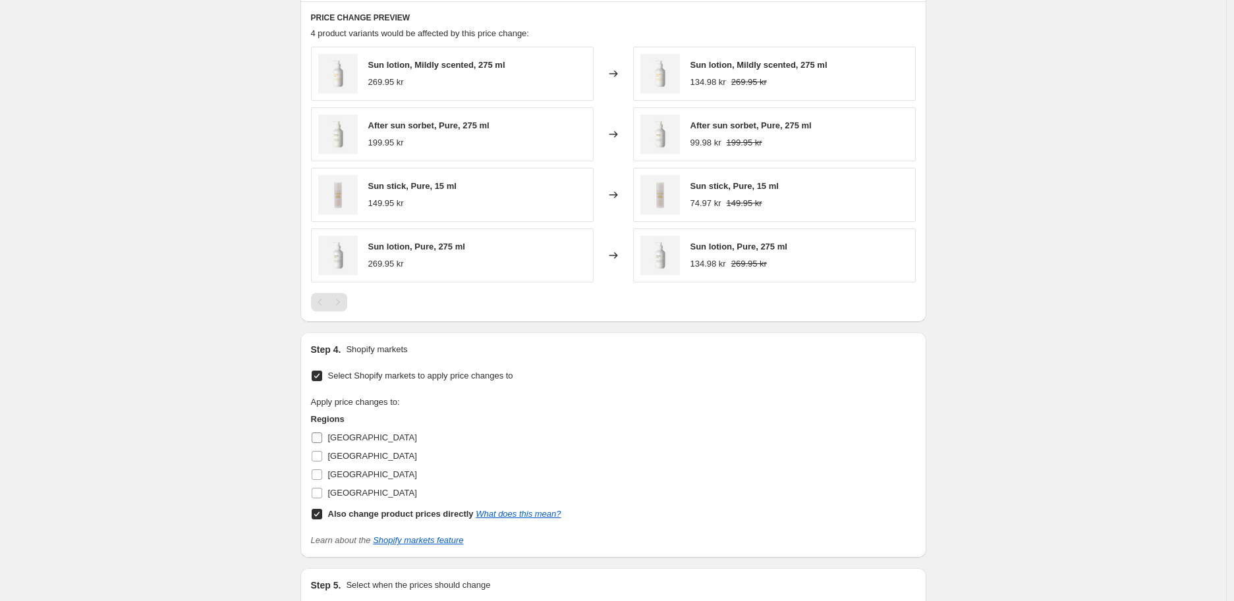
click at [354, 438] on span "[GEOGRAPHIC_DATA]" at bounding box center [372, 438] width 89 height 10
click at [322, 438] on input "[GEOGRAPHIC_DATA]" at bounding box center [317, 438] width 11 height 11
checkbox input "true"
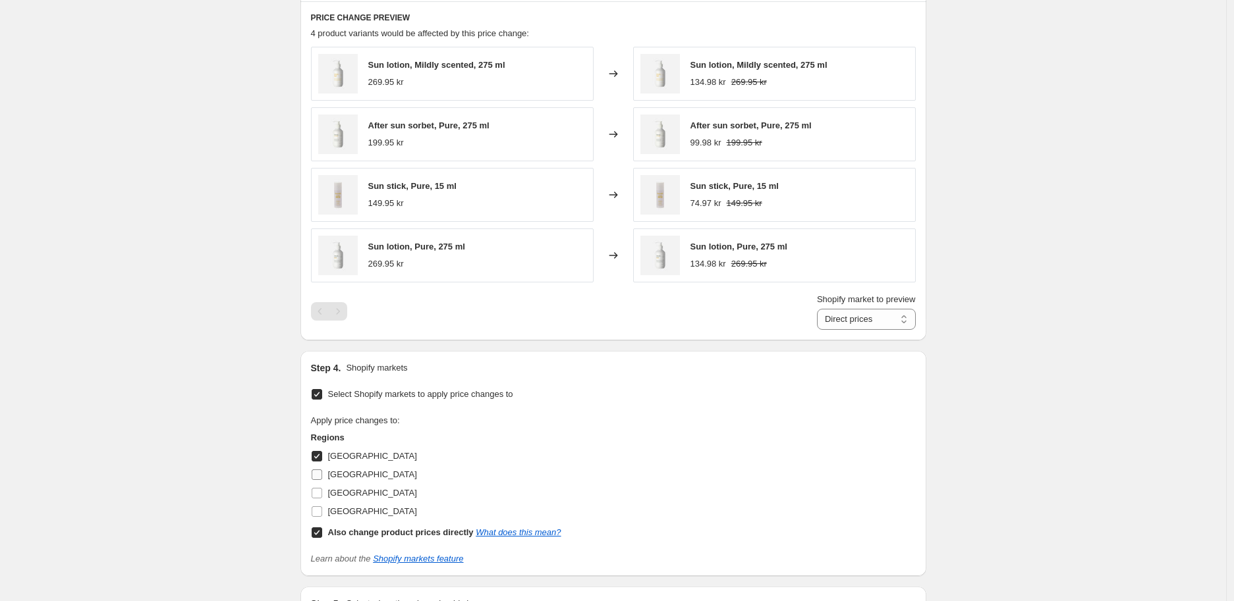
click at [358, 478] on span "[GEOGRAPHIC_DATA]" at bounding box center [372, 475] width 89 height 10
click at [322, 478] on input "[GEOGRAPHIC_DATA]" at bounding box center [317, 475] width 11 height 11
checkbox input "true"
click at [339, 516] on span "[GEOGRAPHIC_DATA]" at bounding box center [372, 511] width 89 height 10
click at [322, 516] on input "[GEOGRAPHIC_DATA]" at bounding box center [317, 511] width 11 height 11
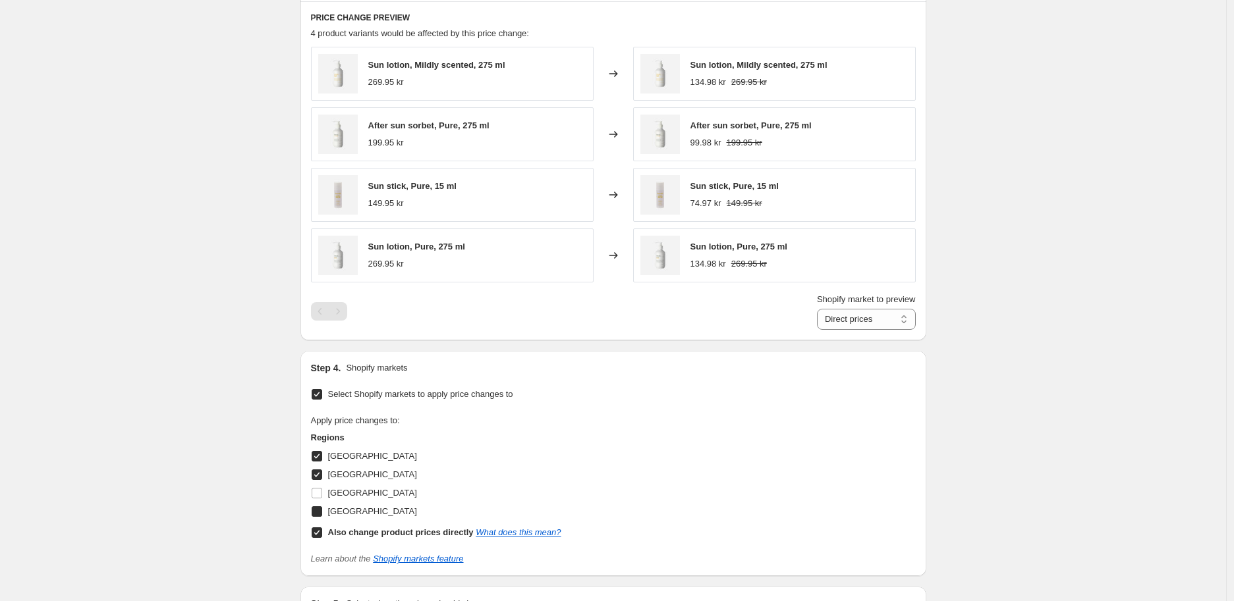
checkbox input "true"
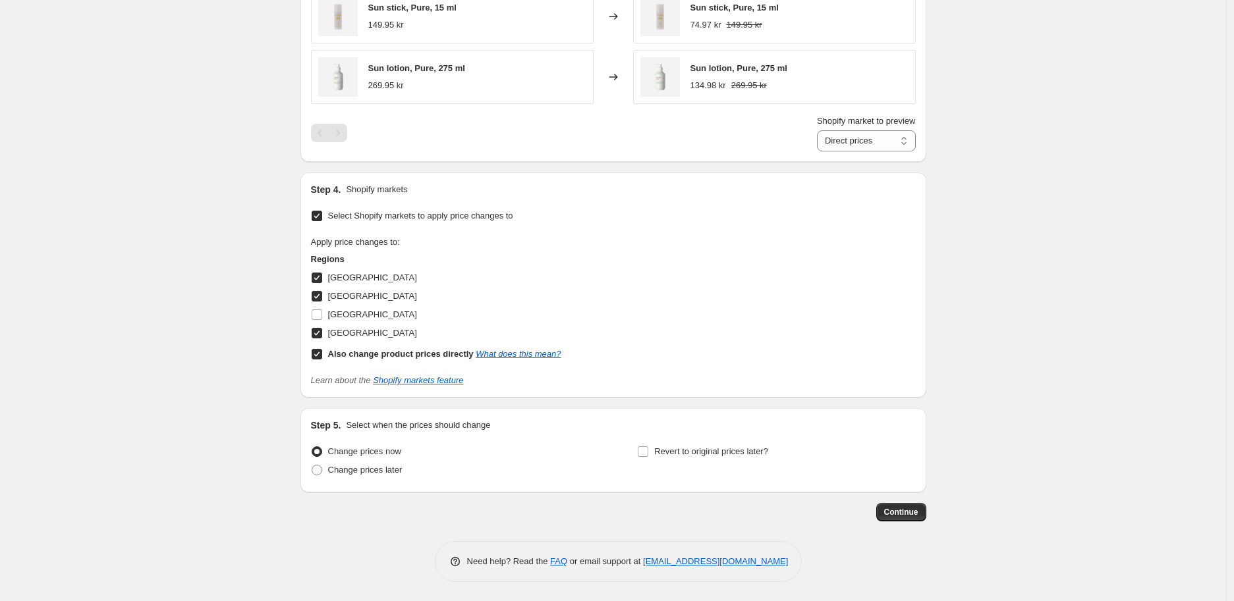
scroll to position [1146, 0]
click at [656, 445] on label "Revert to original prices later?" at bounding box center [702, 451] width 131 height 18
click at [648, 446] on input "Revert to original prices later?" at bounding box center [643, 451] width 11 height 11
checkbox input "true"
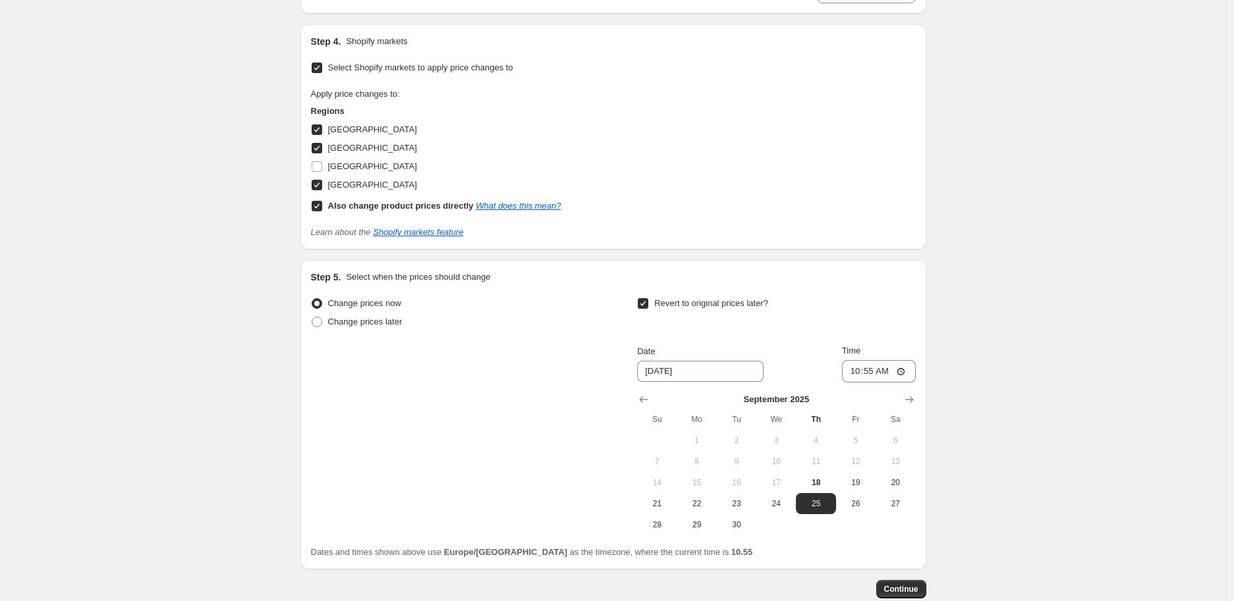
scroll to position [1292, 0]
click at [909, 404] on icon "Show next month, October 2025" at bounding box center [908, 399] width 13 height 13
click at [826, 435] on button "2" at bounding box center [816, 439] width 40 height 21
type input "[DATE]"
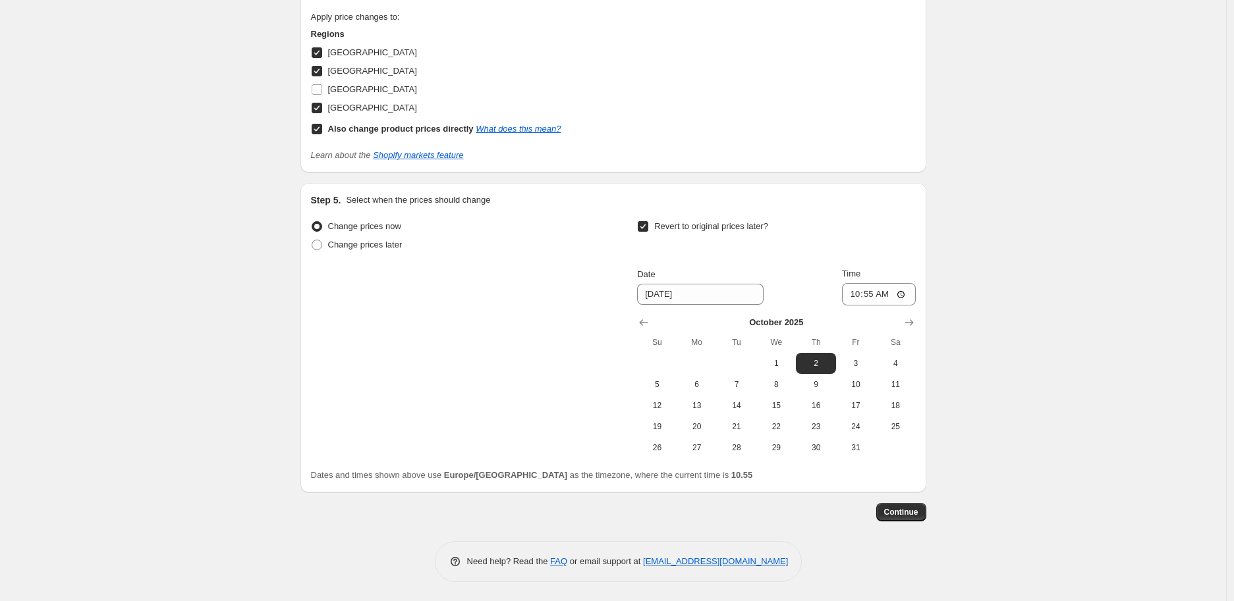
scroll to position [1371, 0]
click at [902, 511] on span "Continue" at bounding box center [901, 511] width 34 height 11
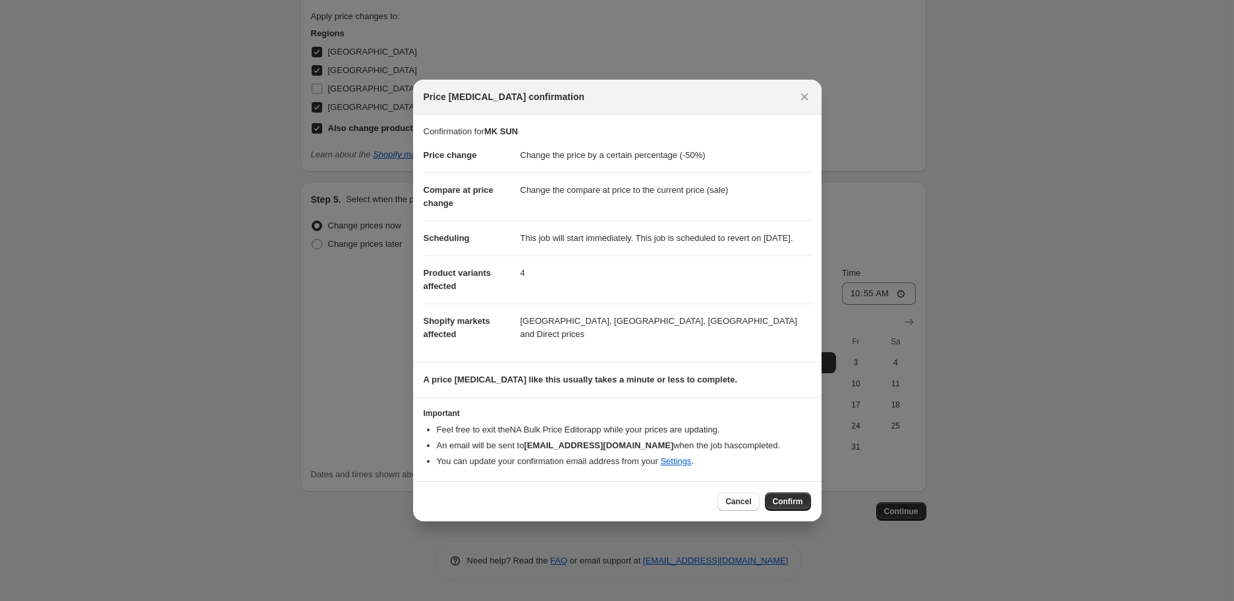
click at [792, 507] on span "Confirm" at bounding box center [788, 502] width 30 height 11
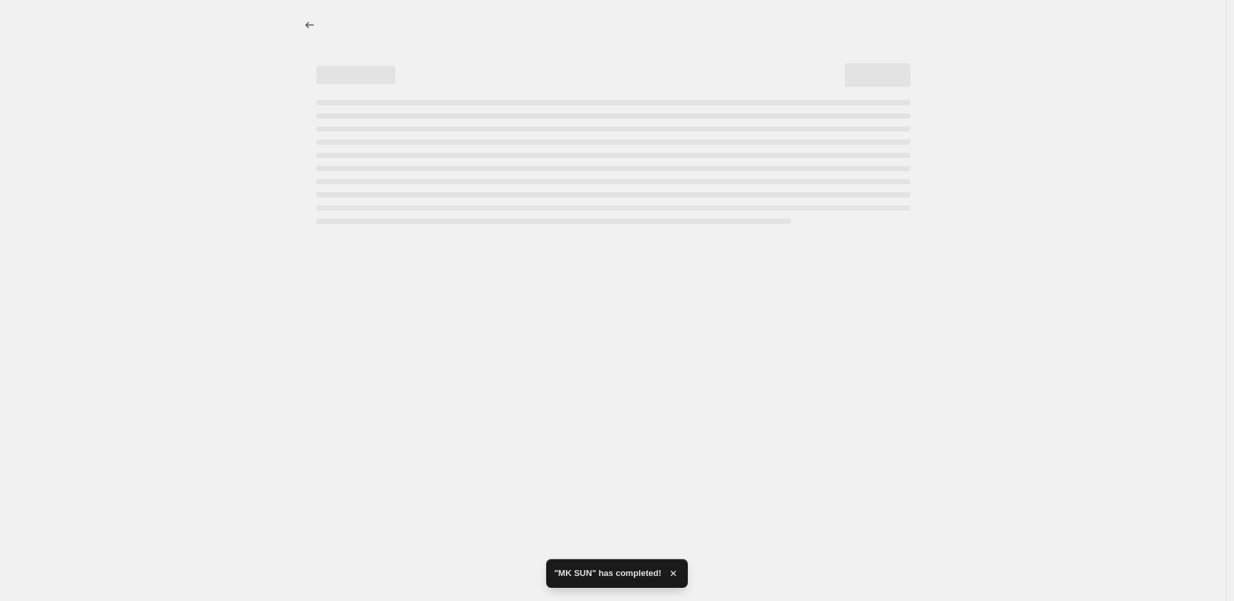
select select "percentage"
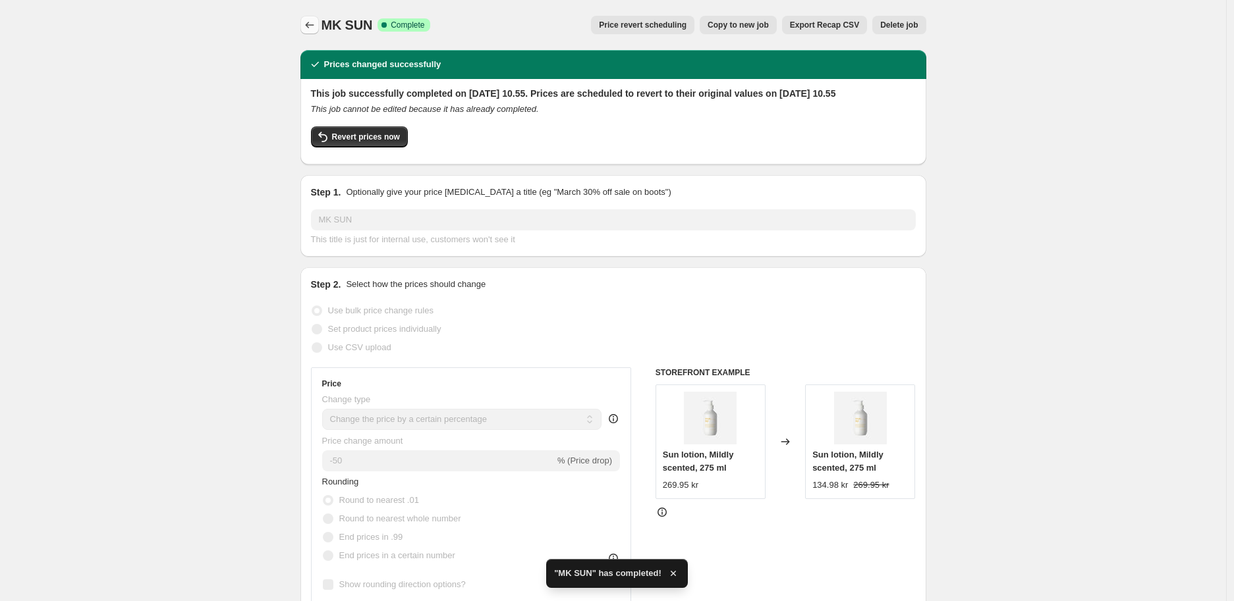
click at [314, 23] on icon "Price change jobs" at bounding box center [309, 24] width 13 height 13
